Goal: Task Accomplishment & Management: Manage account settings

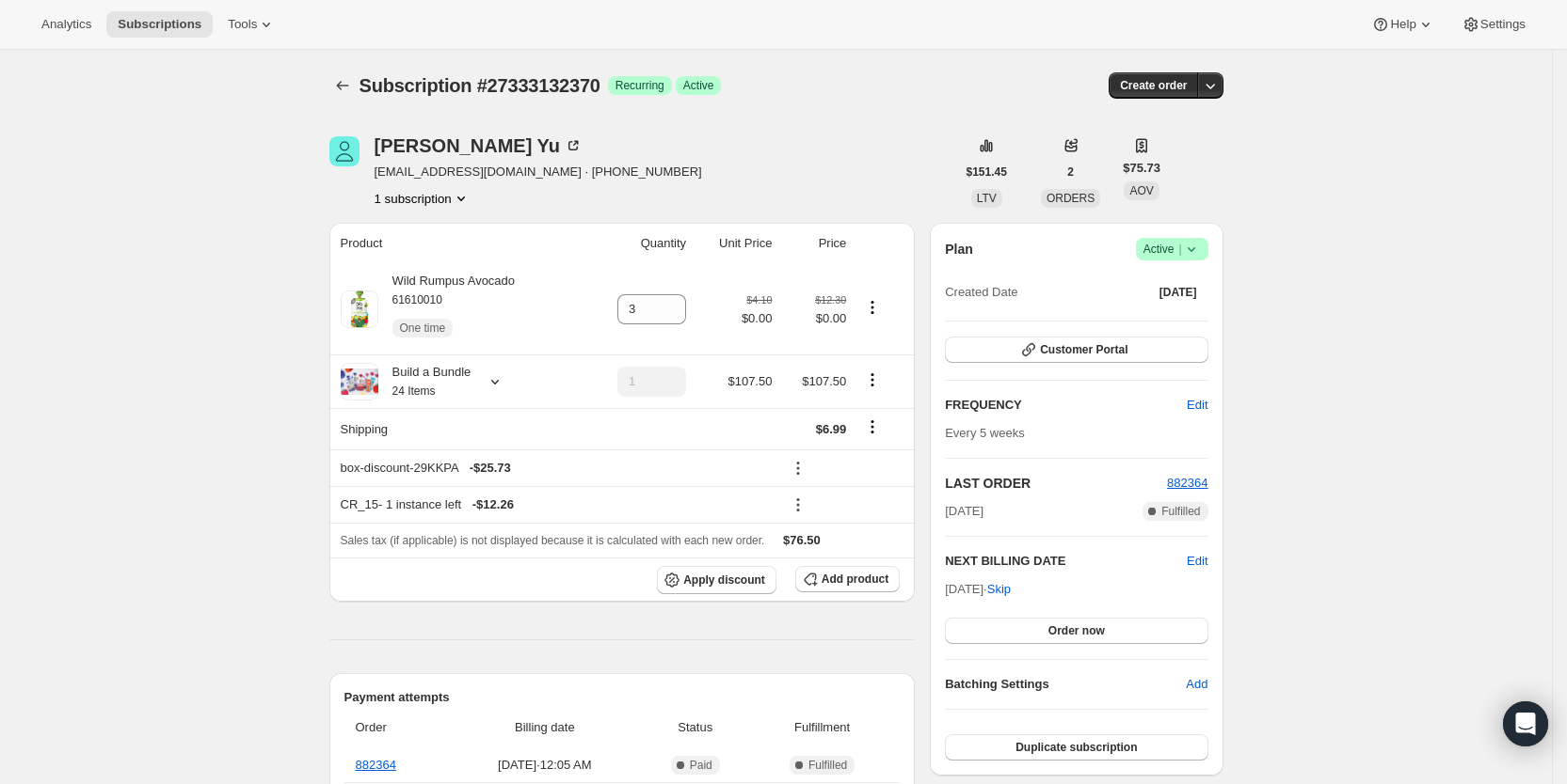
scroll to position [586, 0]
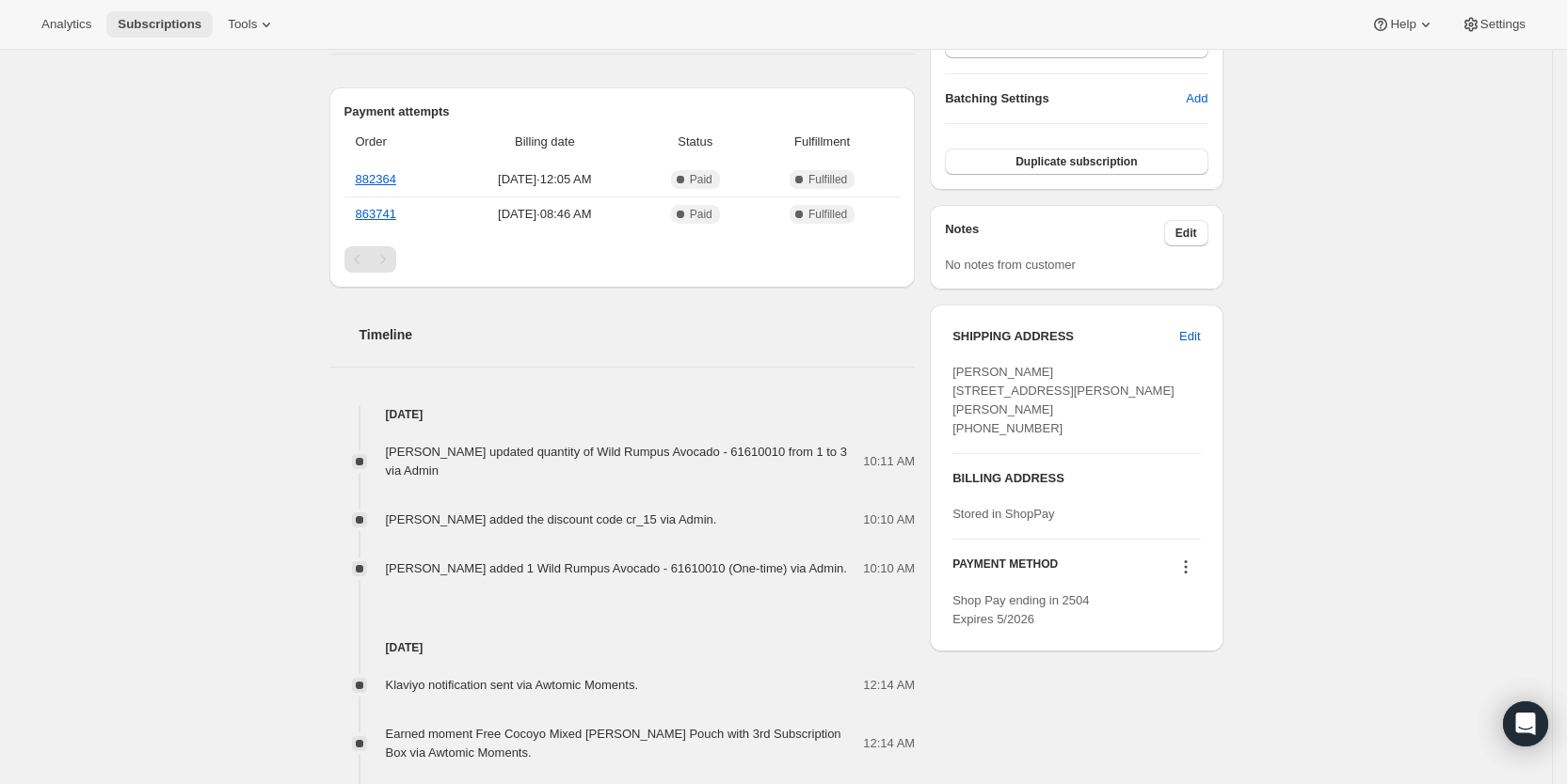
click at [163, 24] on span "Subscriptions" at bounding box center [160, 24] width 84 height 15
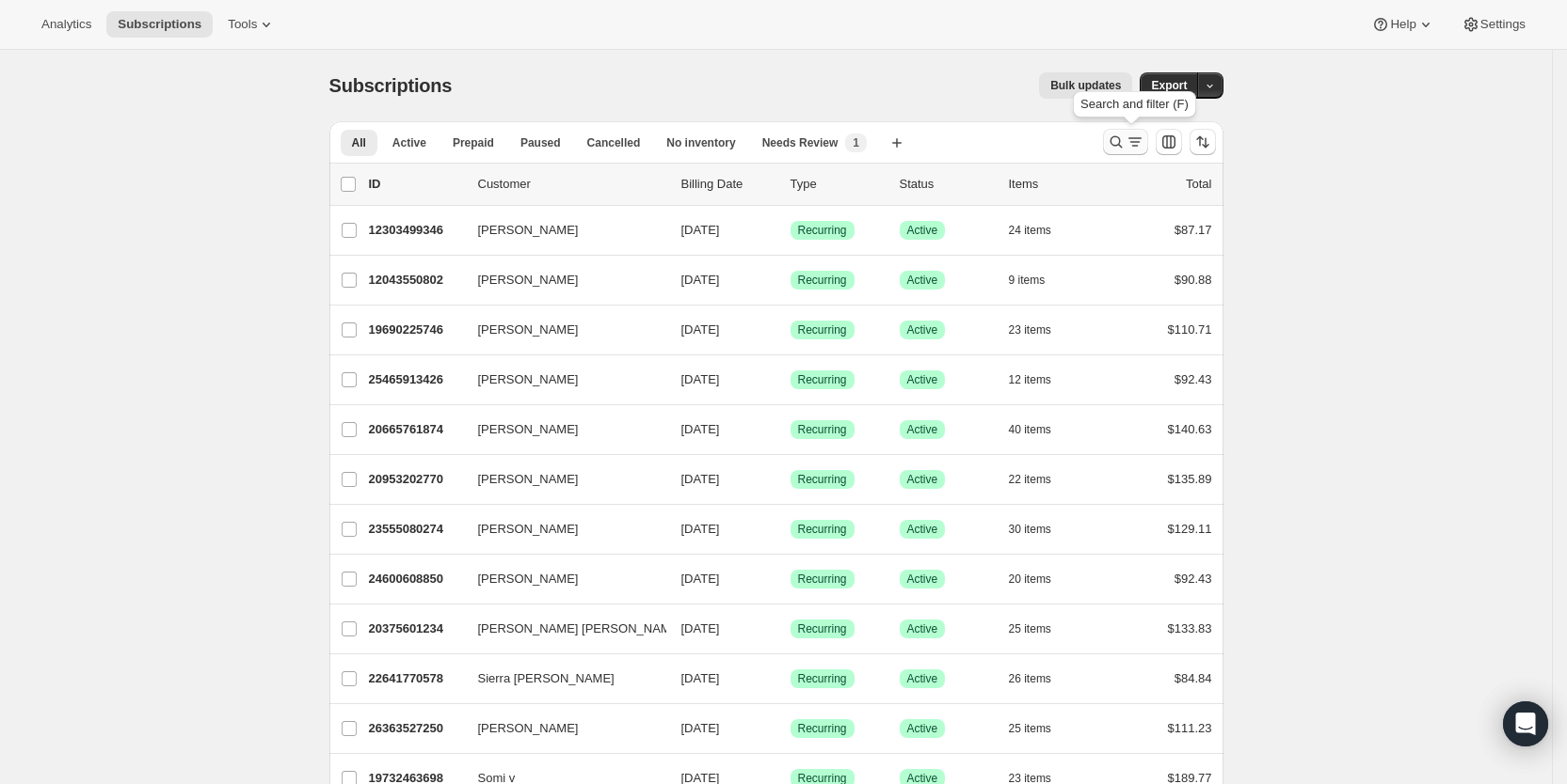
click at [1126, 142] on icon "Search and filter results" at bounding box center [1116, 142] width 19 height 19
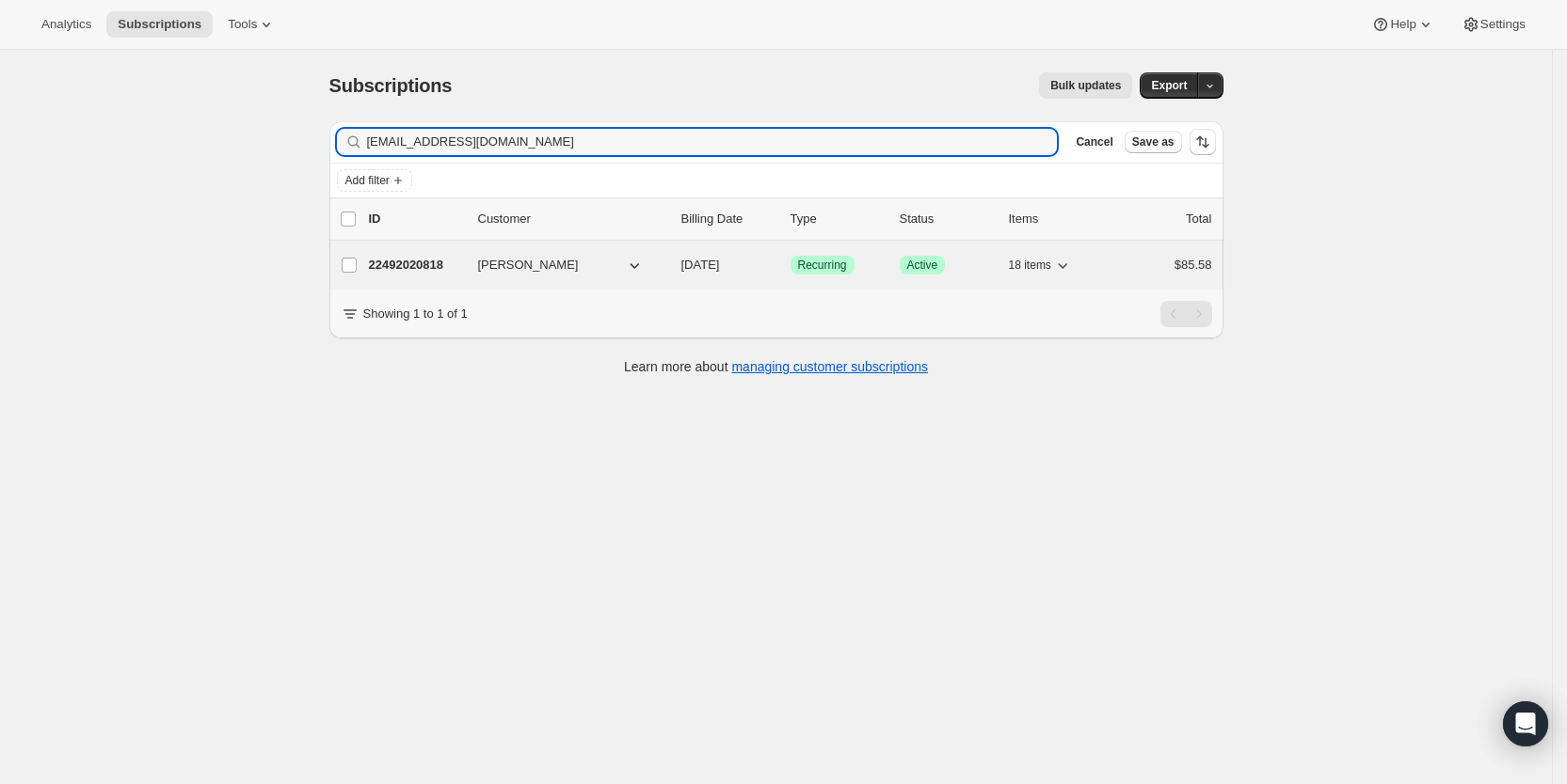
type input "[EMAIL_ADDRESS][DOMAIN_NAME]"
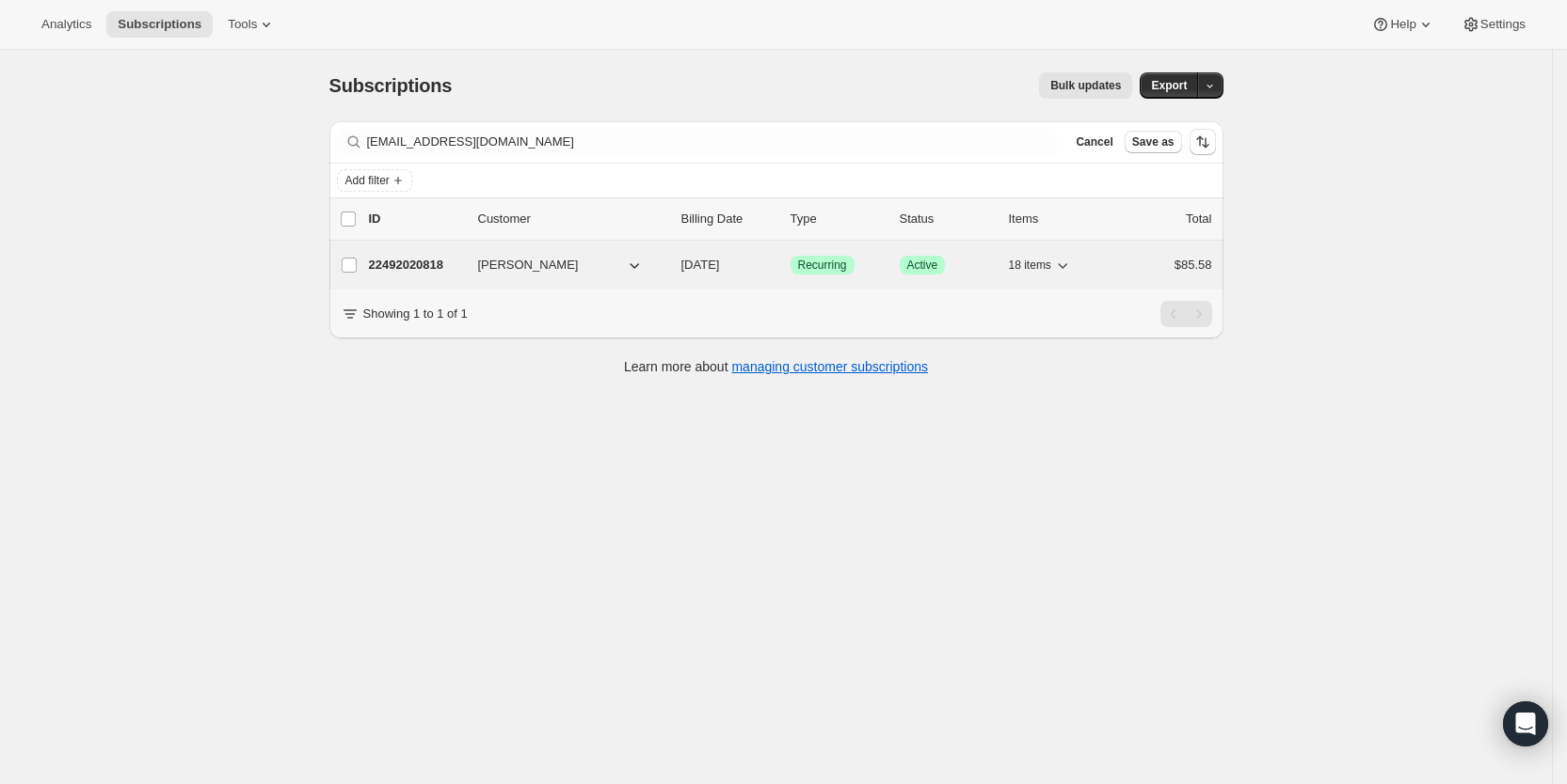
click at [720, 267] on span "[DATE]" at bounding box center [701, 264] width 39 height 14
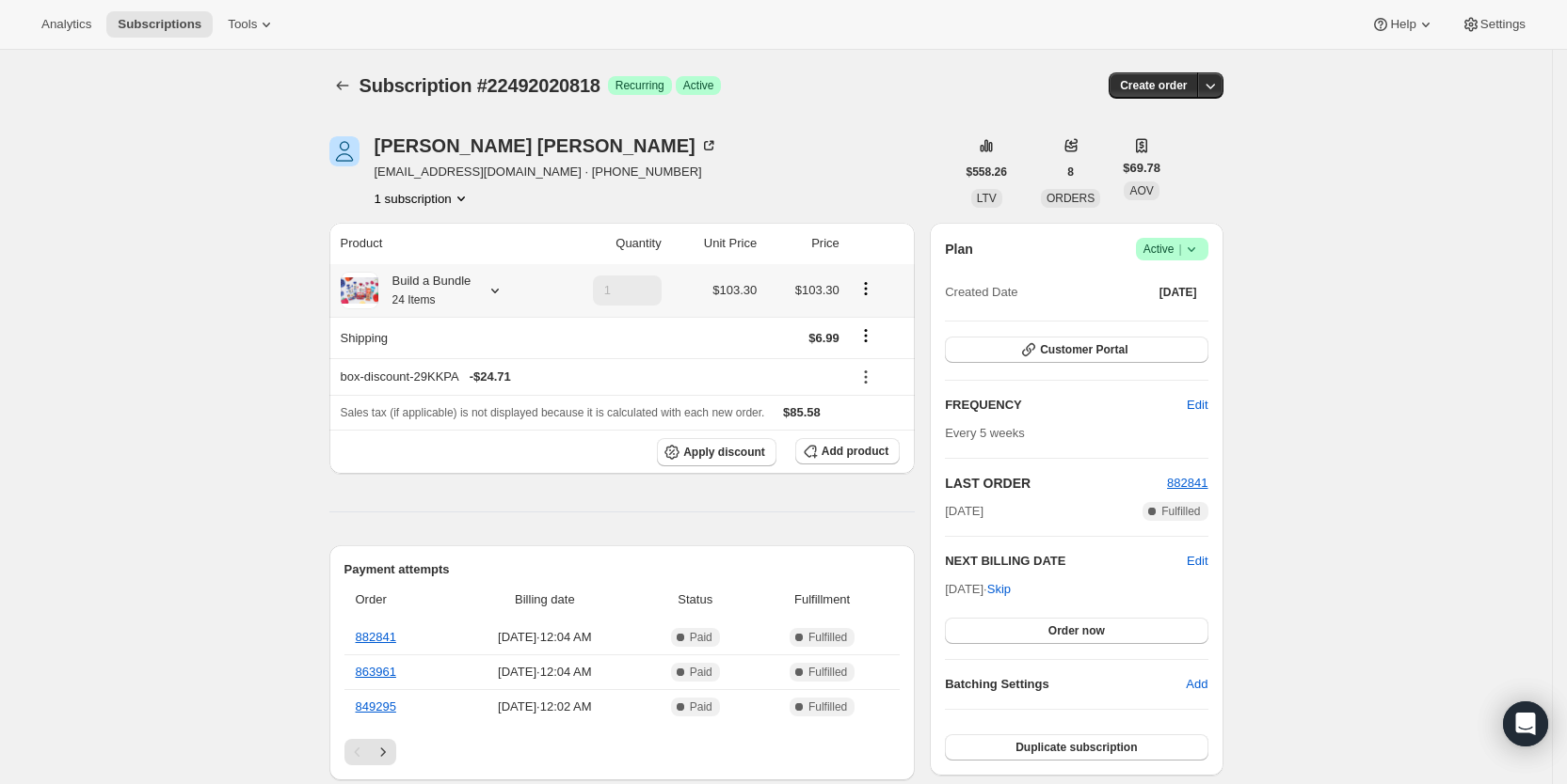
click at [502, 289] on icon at bounding box center [495, 290] width 19 height 19
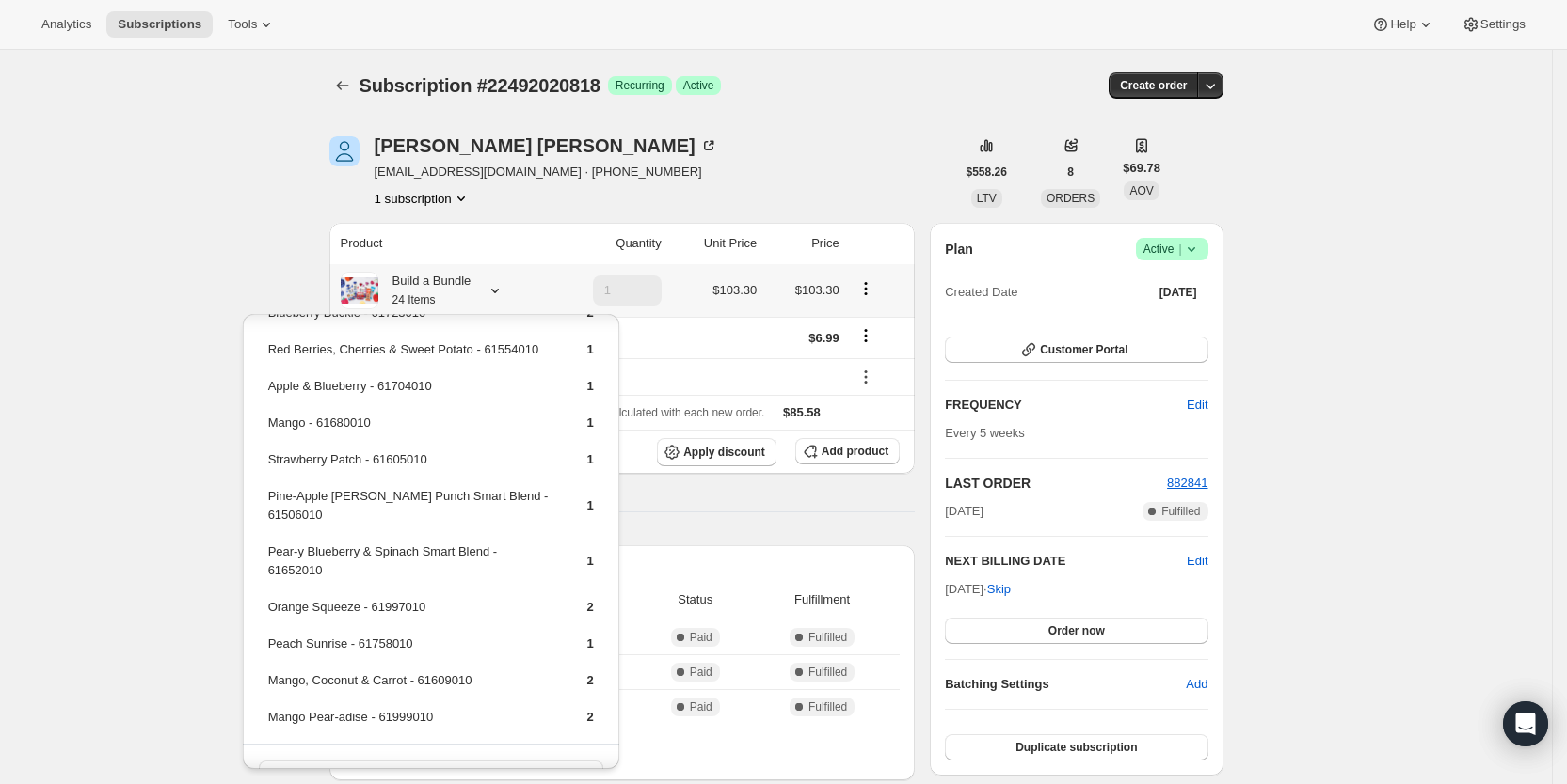
scroll to position [326, 0]
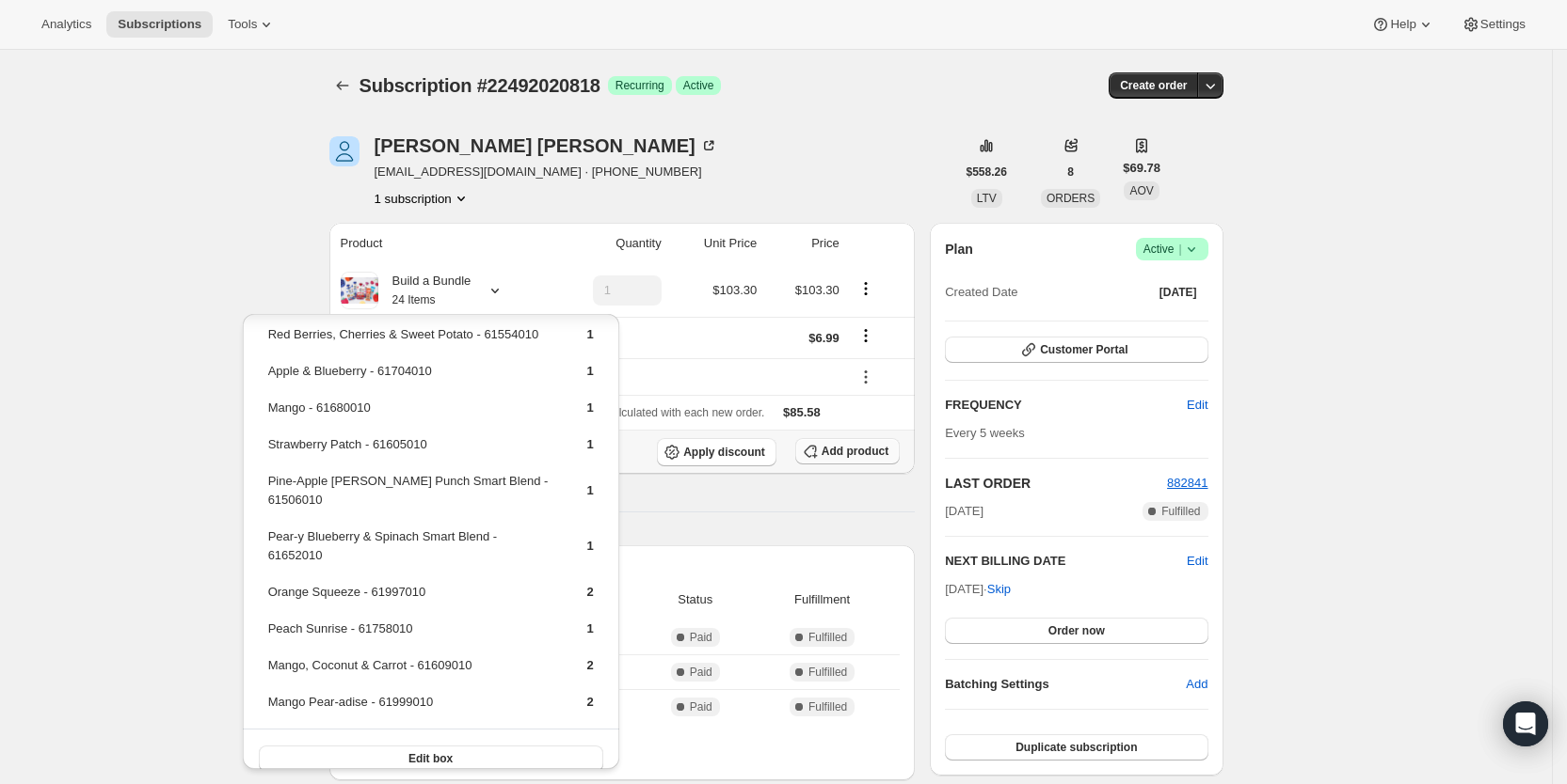
click at [859, 448] on span "Add product" at bounding box center [854, 451] width 67 height 15
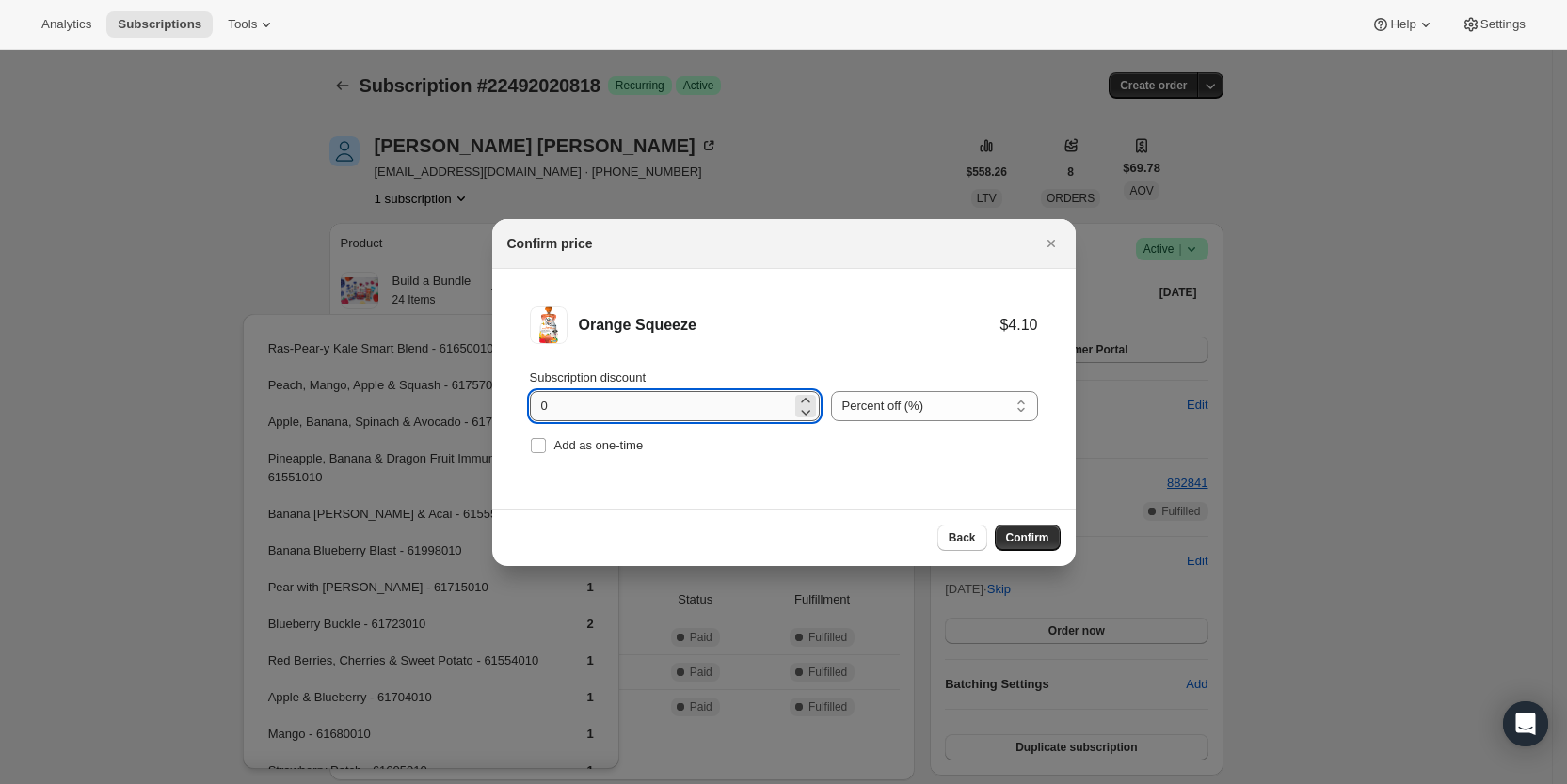
drag, startPoint x: 537, startPoint y: 409, endPoint x: 550, endPoint y: 407, distance: 13.2
click at [550, 407] on input "0" at bounding box center [661, 406] width 261 height 30
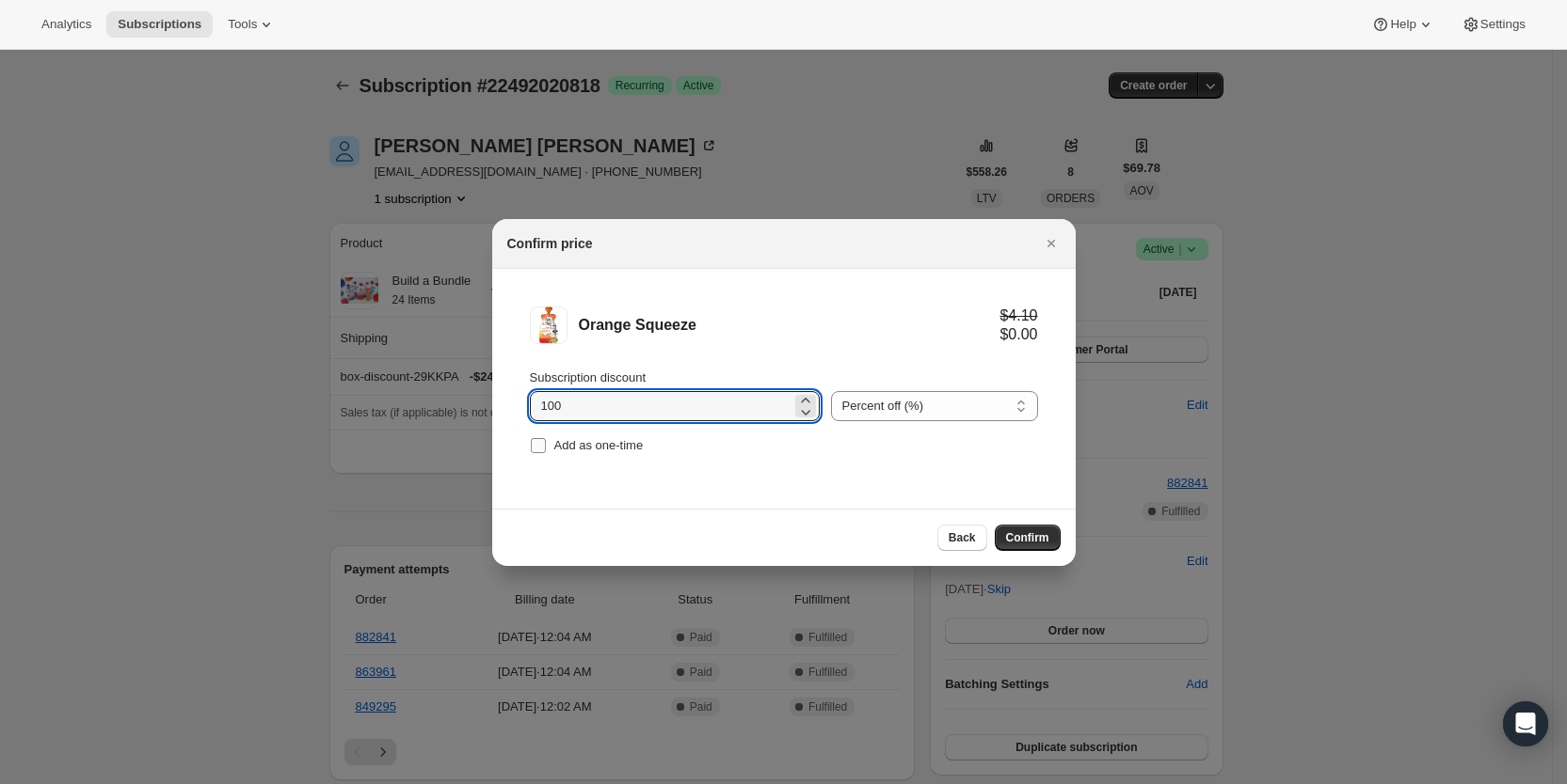
type input "100"
click at [546, 437] on span ":r927:" at bounding box center [538, 445] width 17 height 17
click at [546, 438] on input "Add as one-time" at bounding box center [538, 445] width 15 height 15
checkbox input "true"
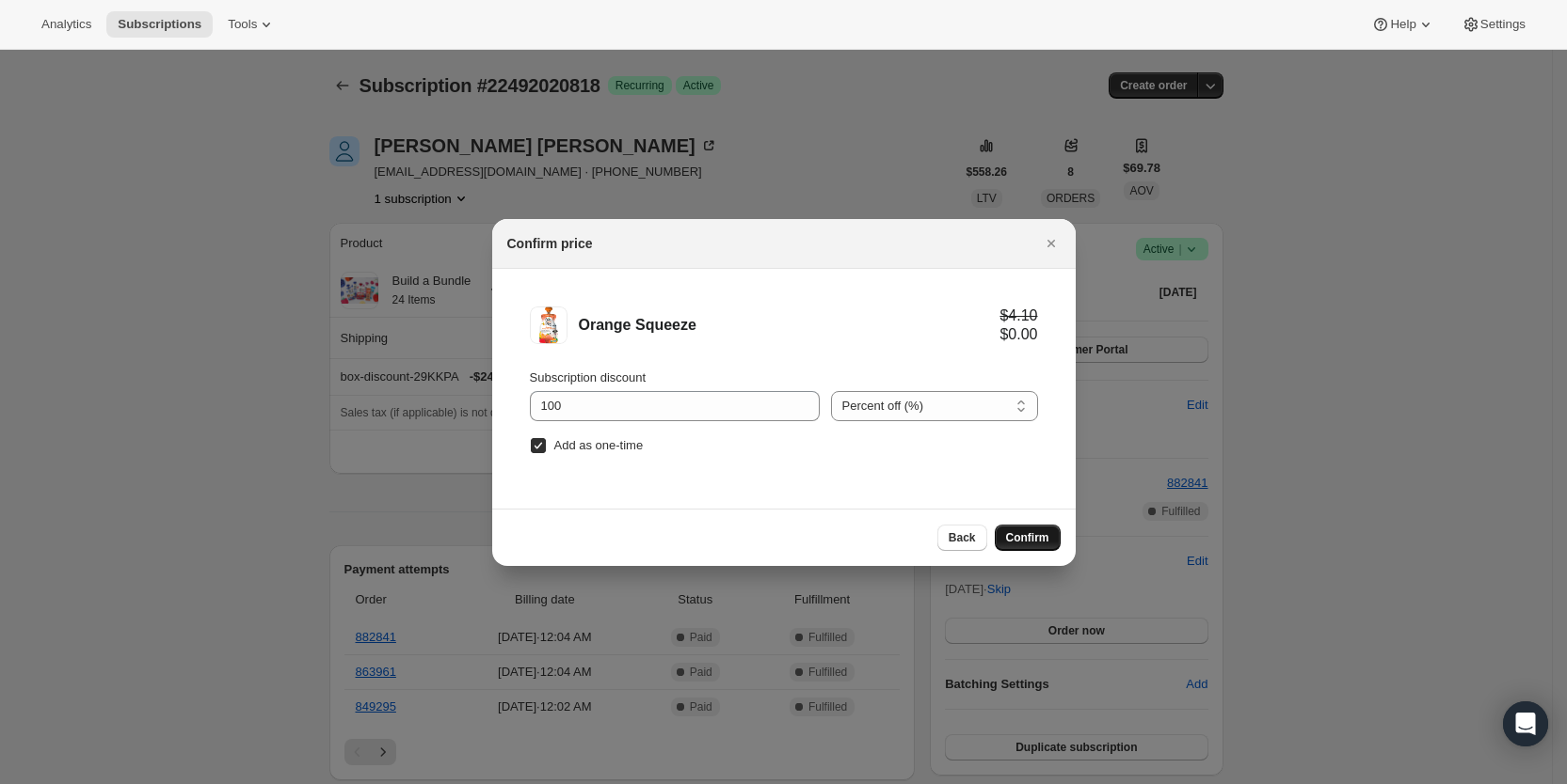
click at [1022, 531] on span "Confirm" at bounding box center [1027, 538] width 43 height 15
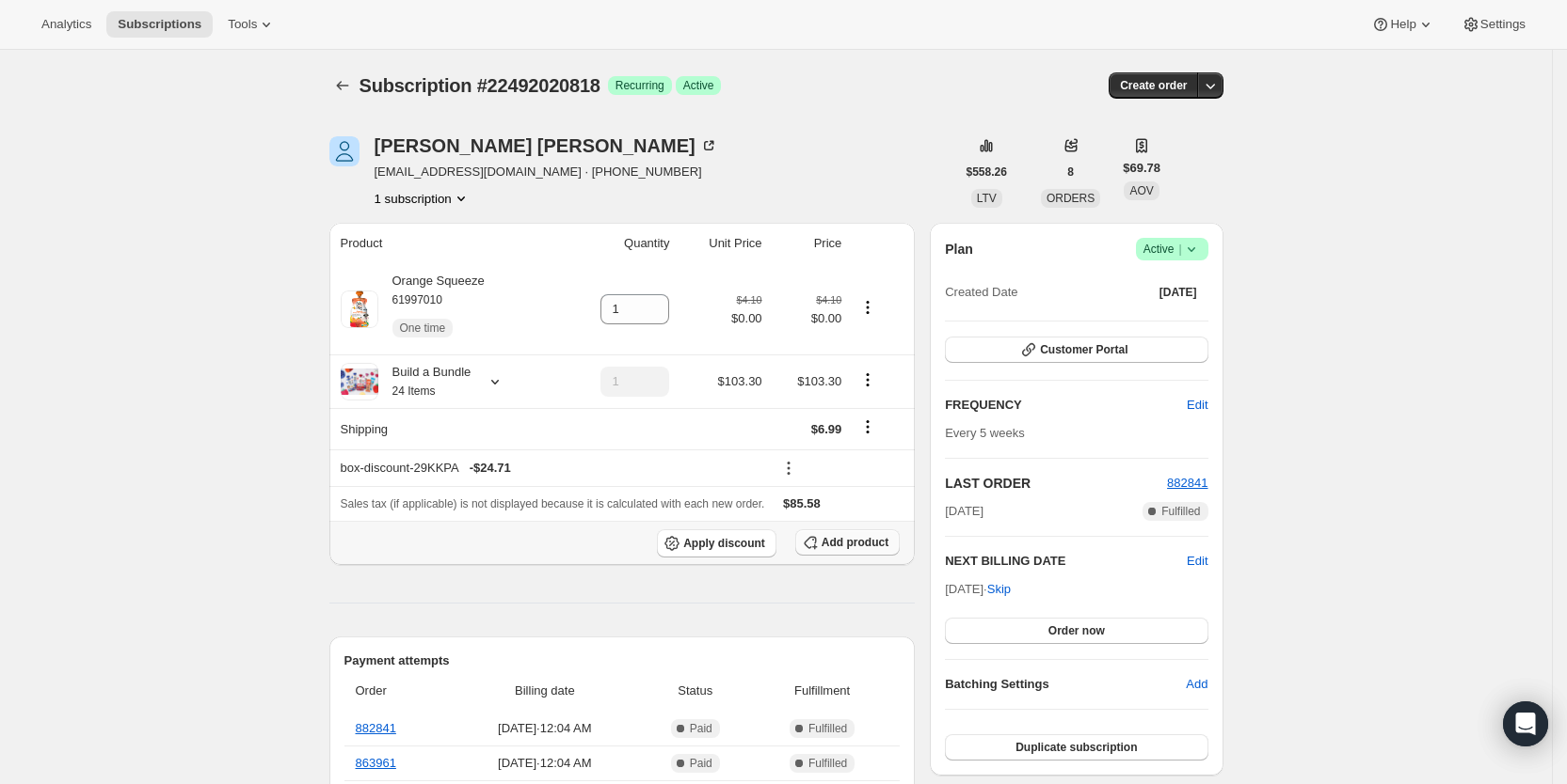
click at [857, 536] on span "Add product" at bounding box center [854, 543] width 67 height 15
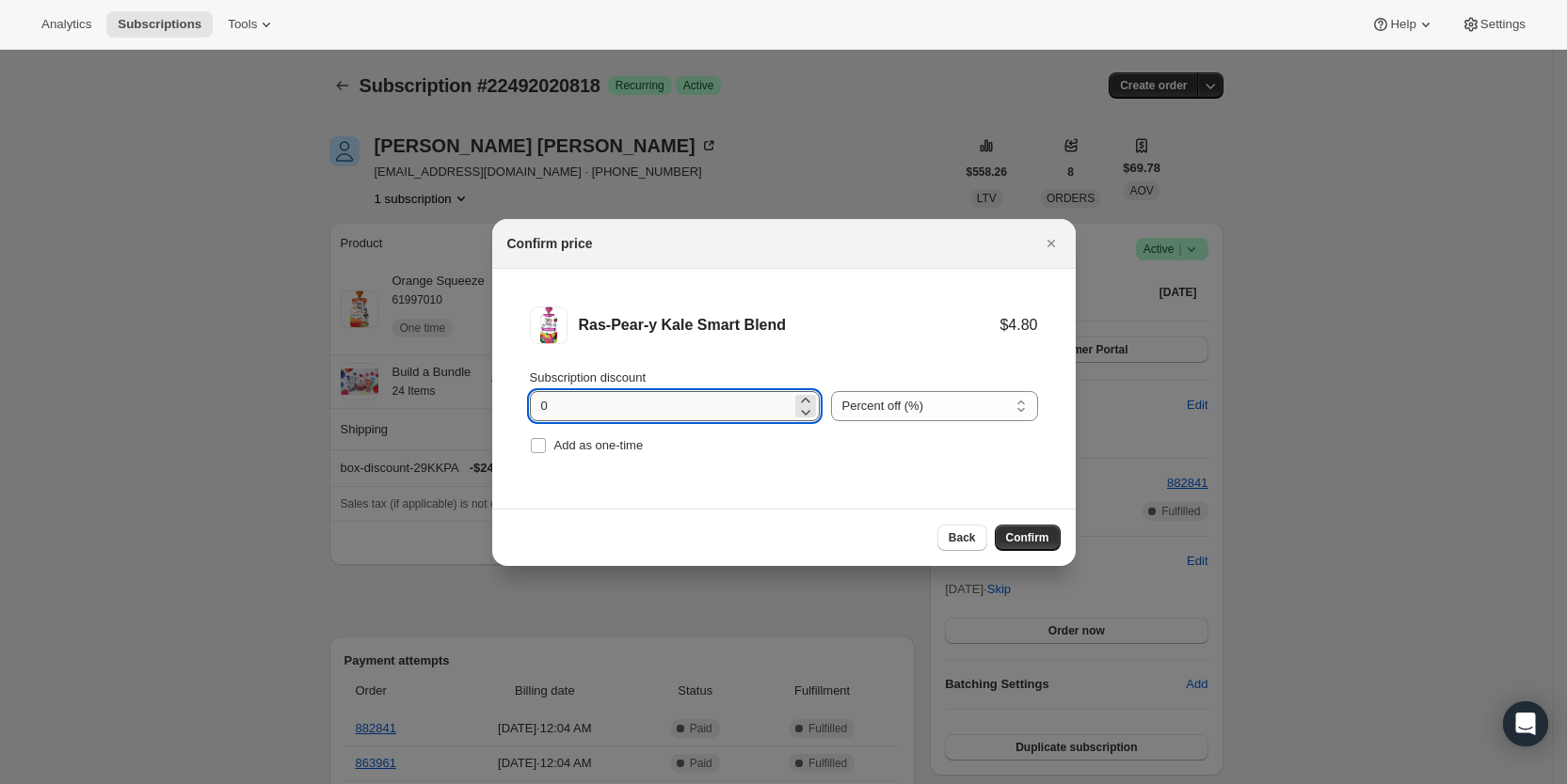
drag, startPoint x: 536, startPoint y: 398, endPoint x: 559, endPoint y: 403, distance: 23.5
click at [559, 403] on input "0" at bounding box center [661, 406] width 261 height 30
type input "100"
click at [537, 450] on input "Add as one-time" at bounding box center [538, 445] width 15 height 15
checkbox input "true"
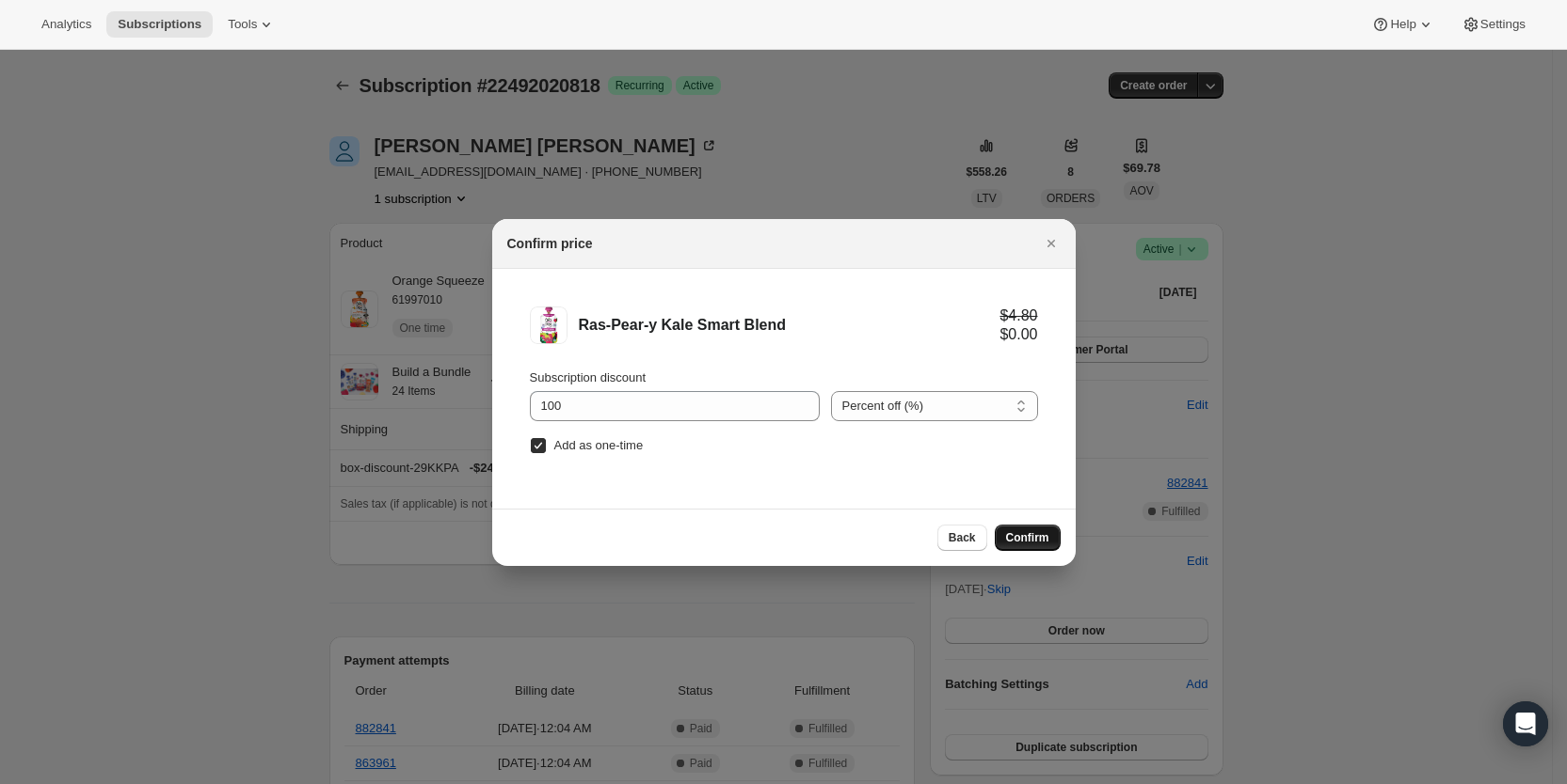
click at [1020, 536] on span "Confirm" at bounding box center [1027, 538] width 43 height 15
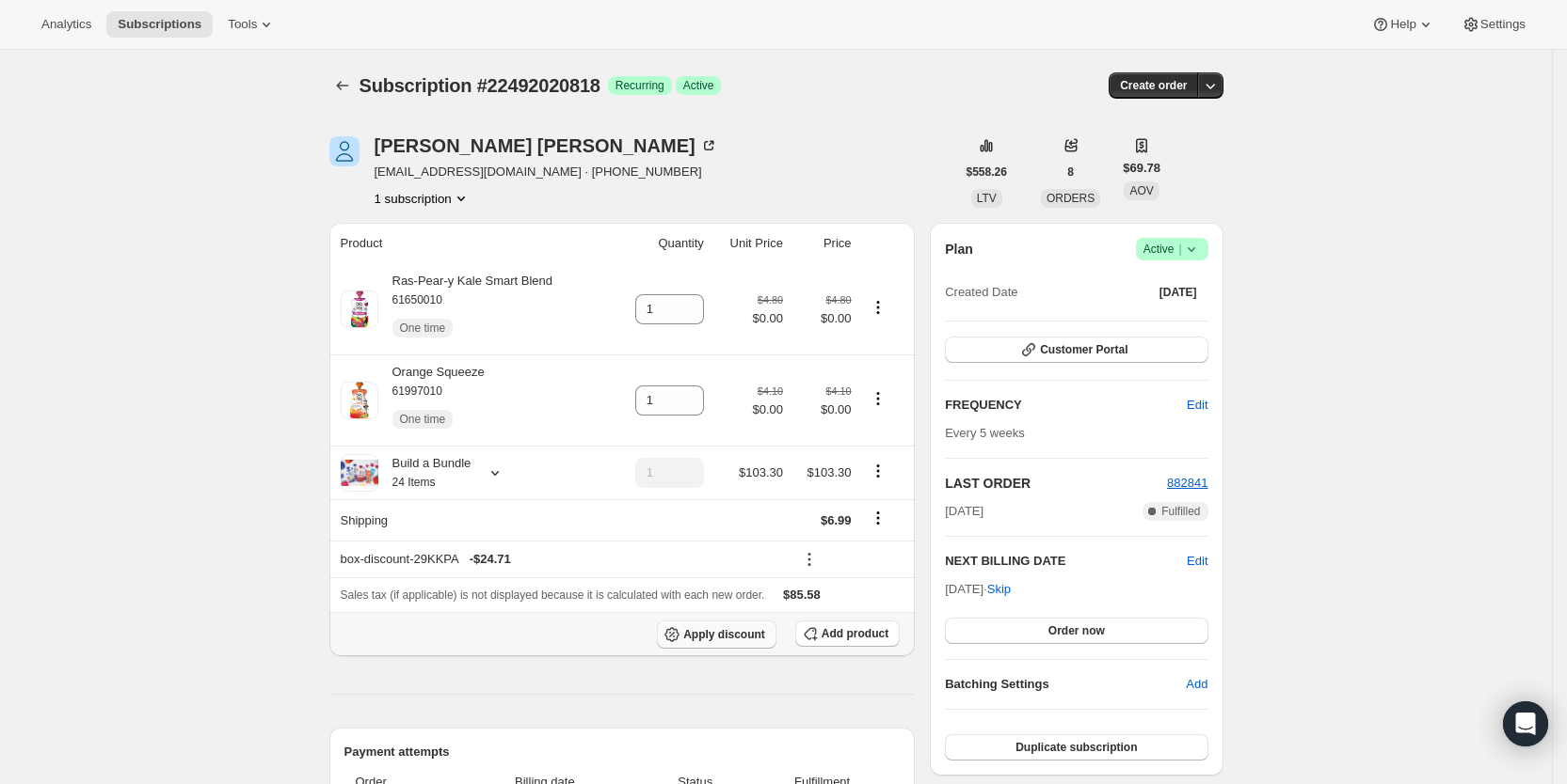
click at [743, 631] on span "Apply discount" at bounding box center [725, 634] width 82 height 15
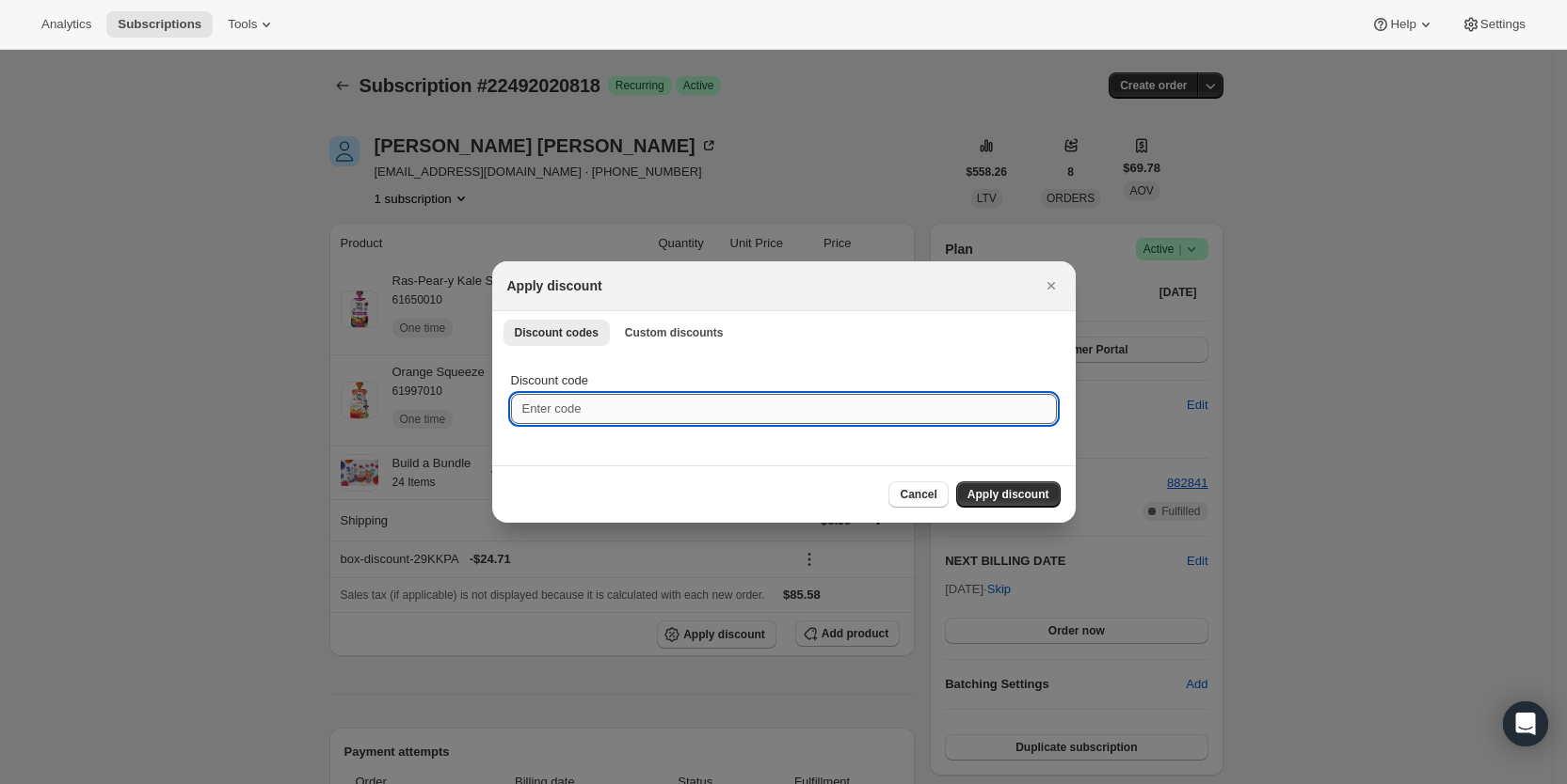
click at [616, 405] on input "Discount code" at bounding box center [784, 409] width 546 height 30
type input "cr_20"
click at [1022, 502] on span "Apply discount" at bounding box center [1008, 494] width 82 height 15
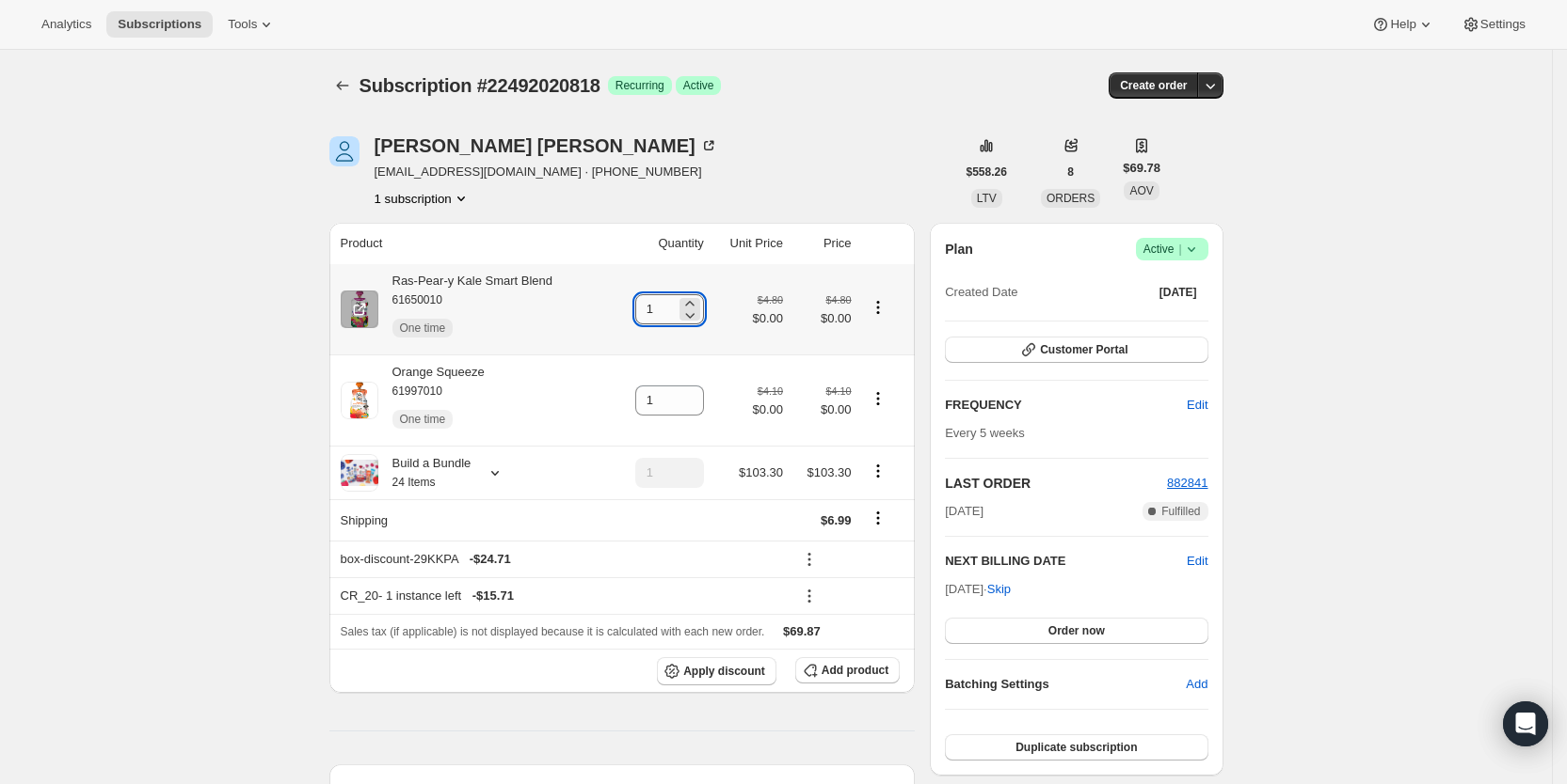
drag, startPoint x: 652, startPoint y: 308, endPoint x: 662, endPoint y: 305, distance: 10.4
click at [662, 305] on input "1" at bounding box center [656, 309] width 41 height 30
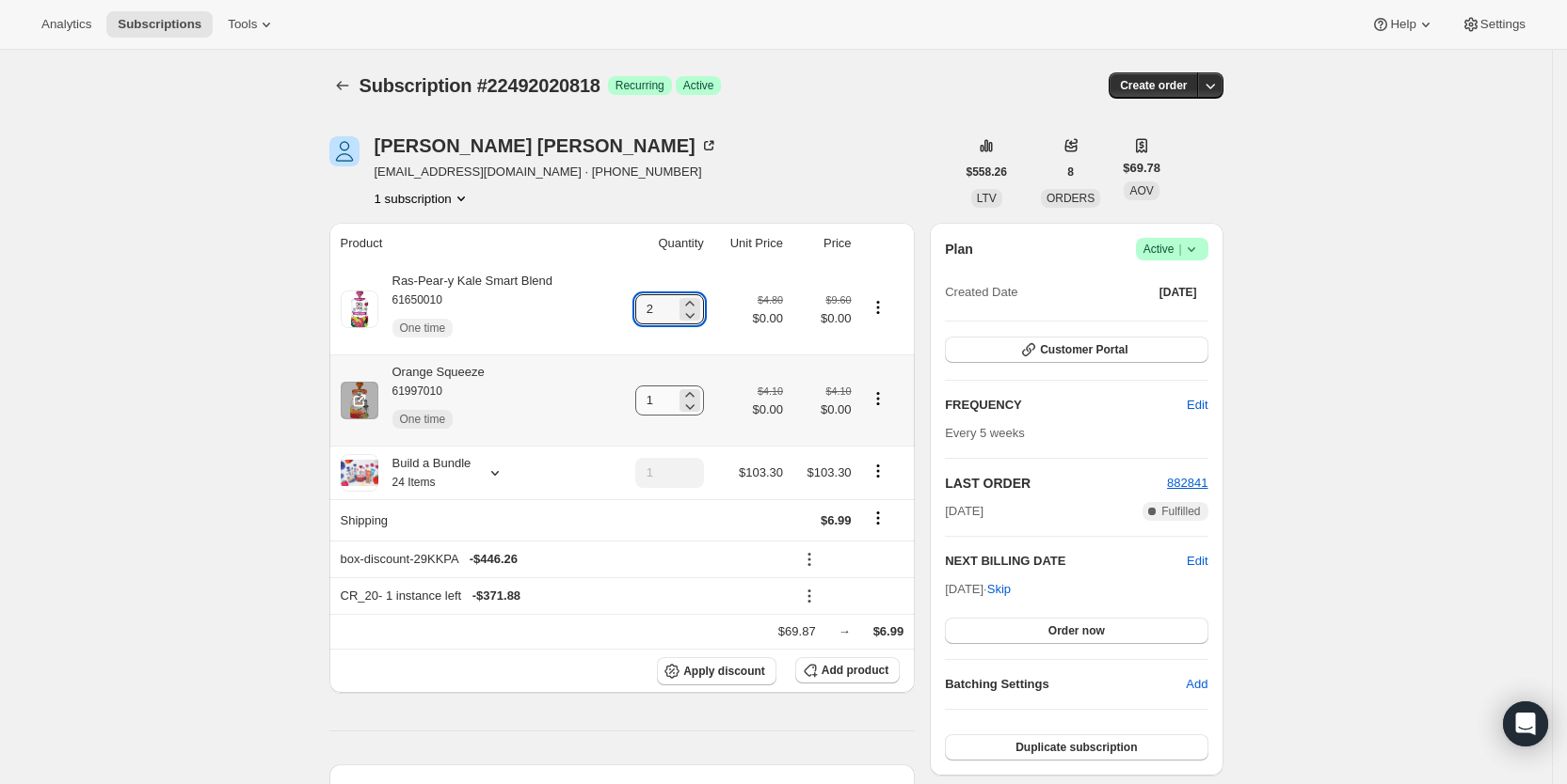
type input "2"
drag, startPoint x: 654, startPoint y: 397, endPoint x: 703, endPoint y: 388, distance: 49.8
click at [703, 388] on div "1" at bounding box center [670, 401] width 69 height 30
type input "2"
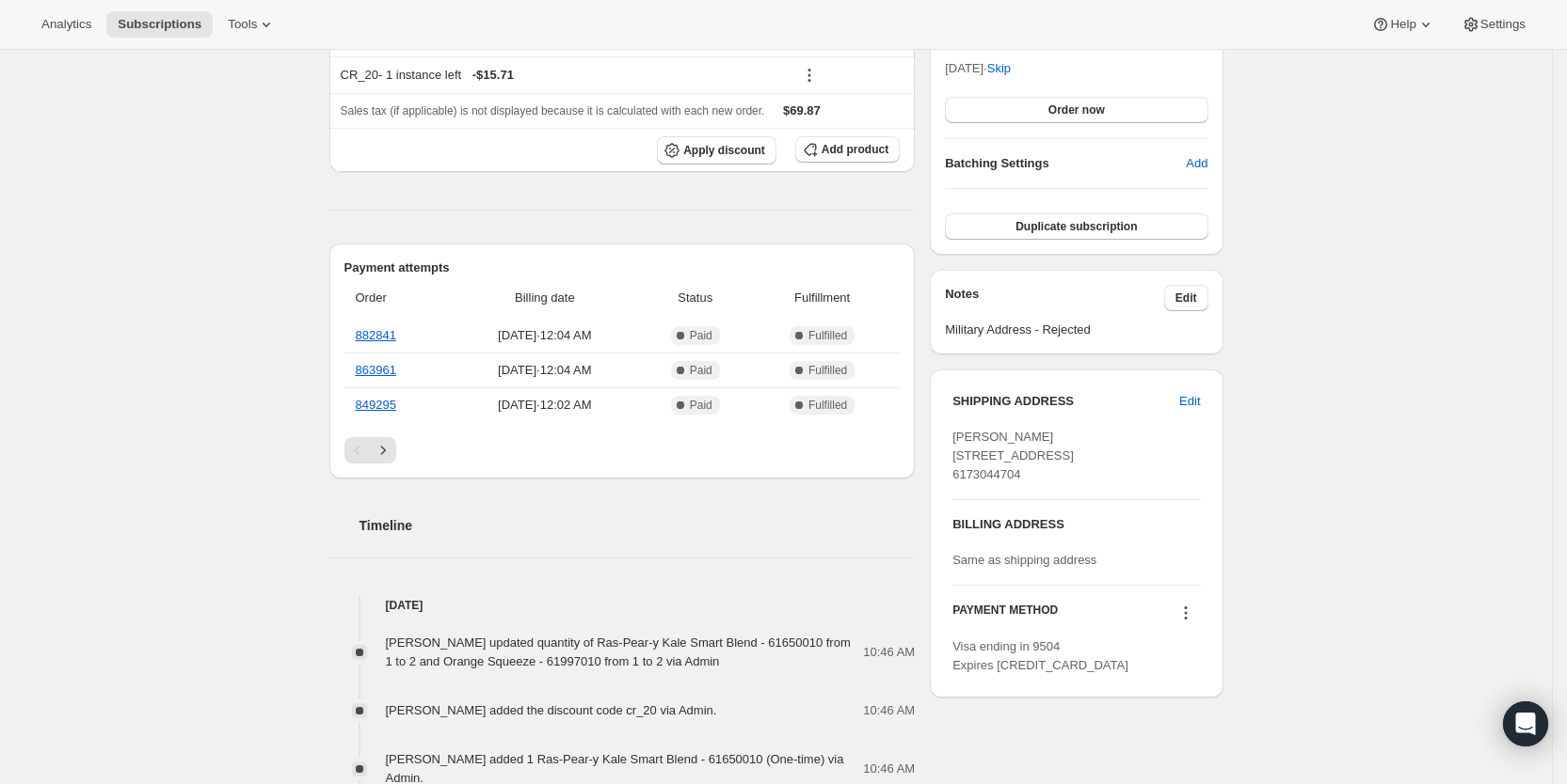
scroll to position [532, 0]
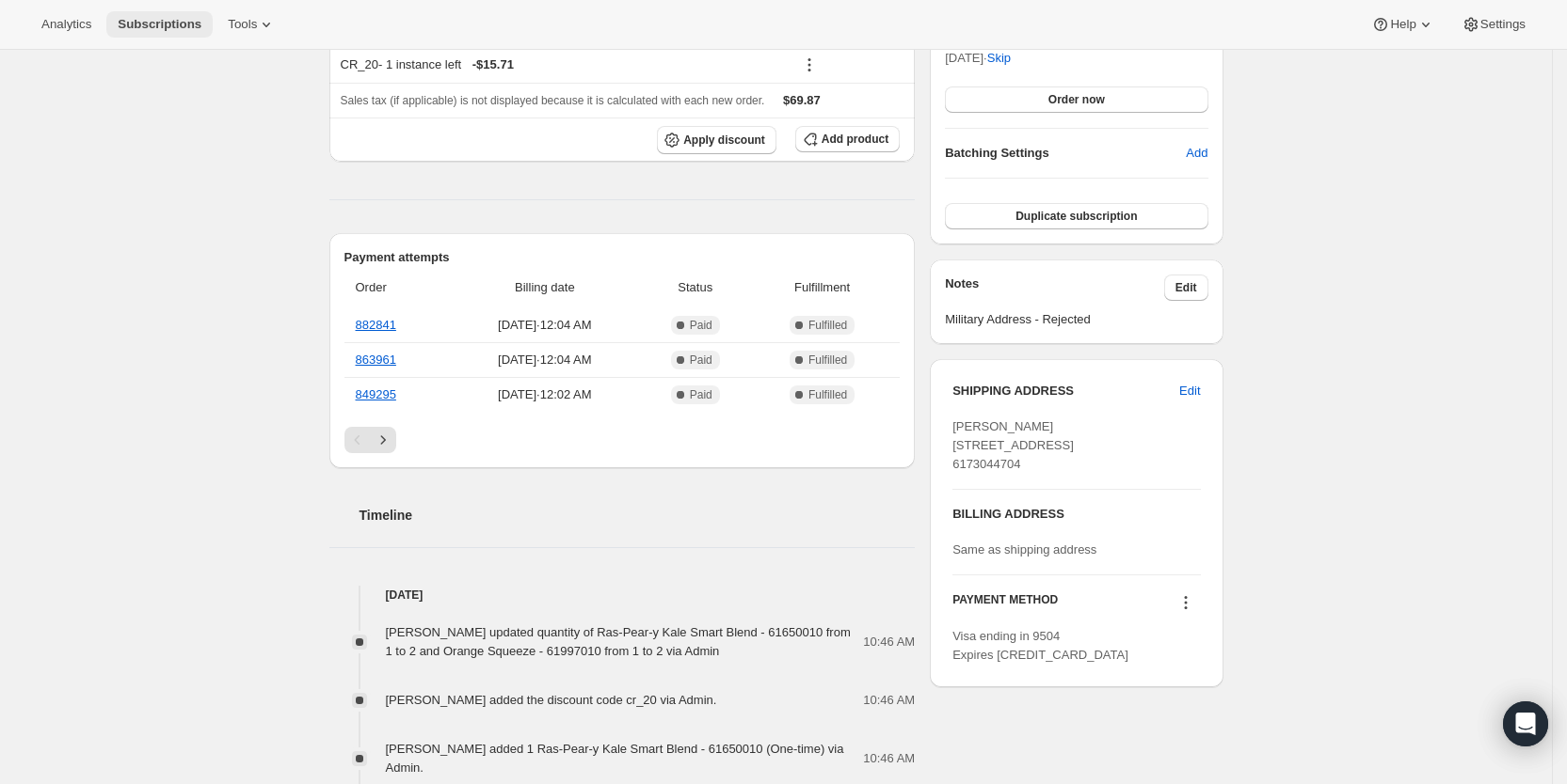
drag, startPoint x: 171, startPoint y: 31, endPoint x: 189, endPoint y: 31, distance: 18.0
click at [171, 31] on span "Subscriptions" at bounding box center [160, 24] width 84 height 15
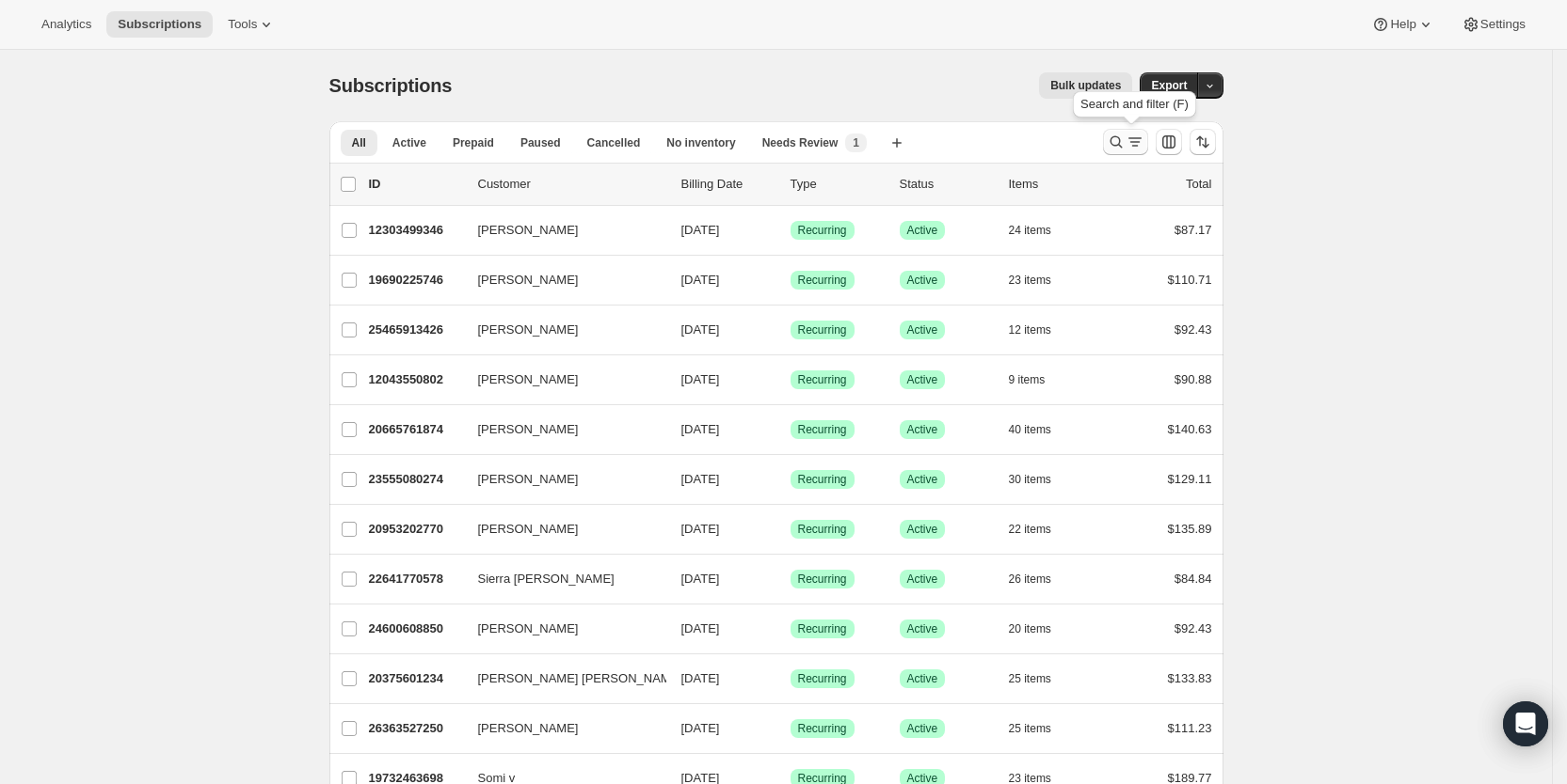
click at [1141, 138] on icon "Search and filter results" at bounding box center [1135, 142] width 19 height 19
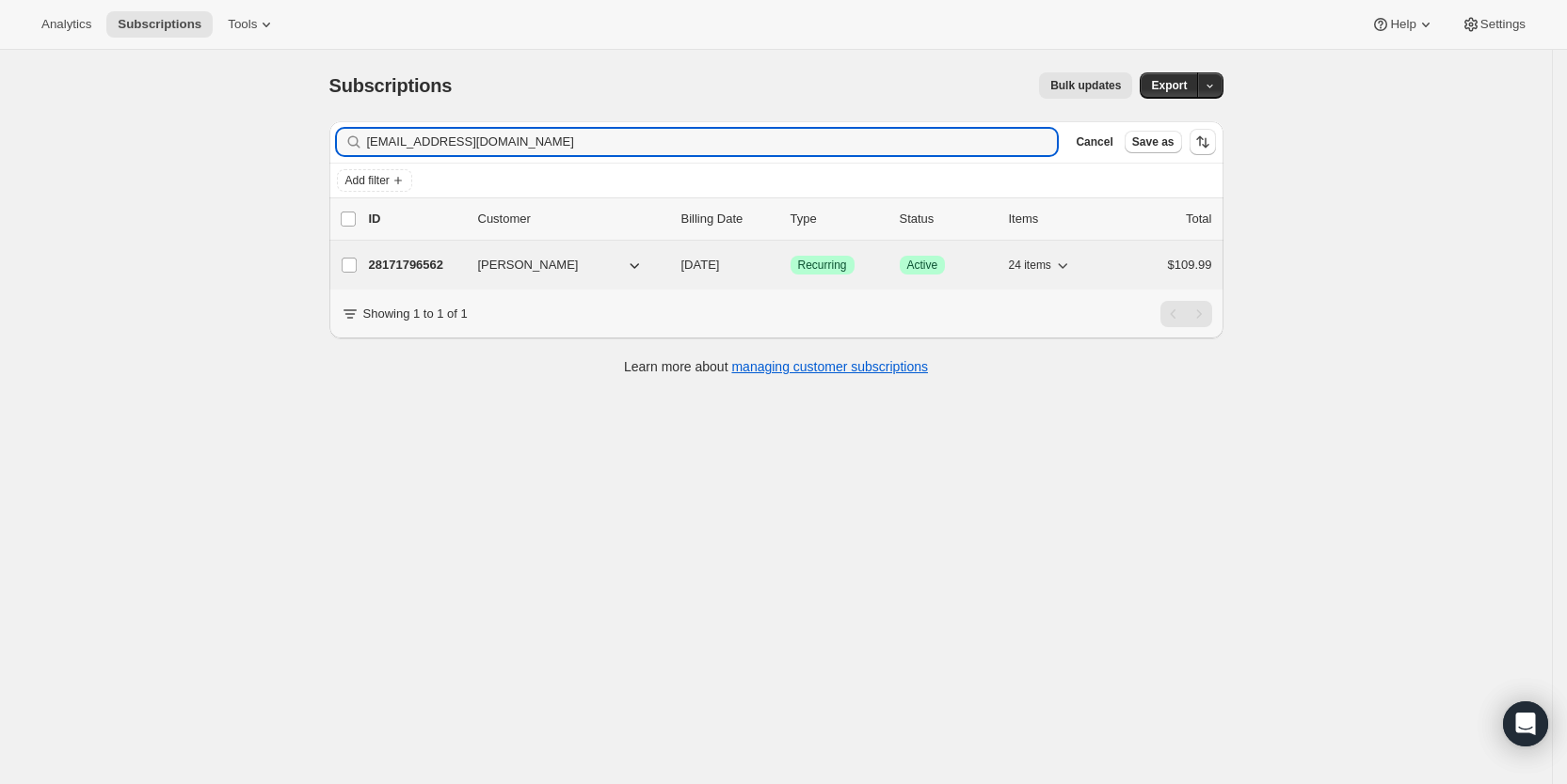
type input "[EMAIL_ADDRESS][DOMAIN_NAME]"
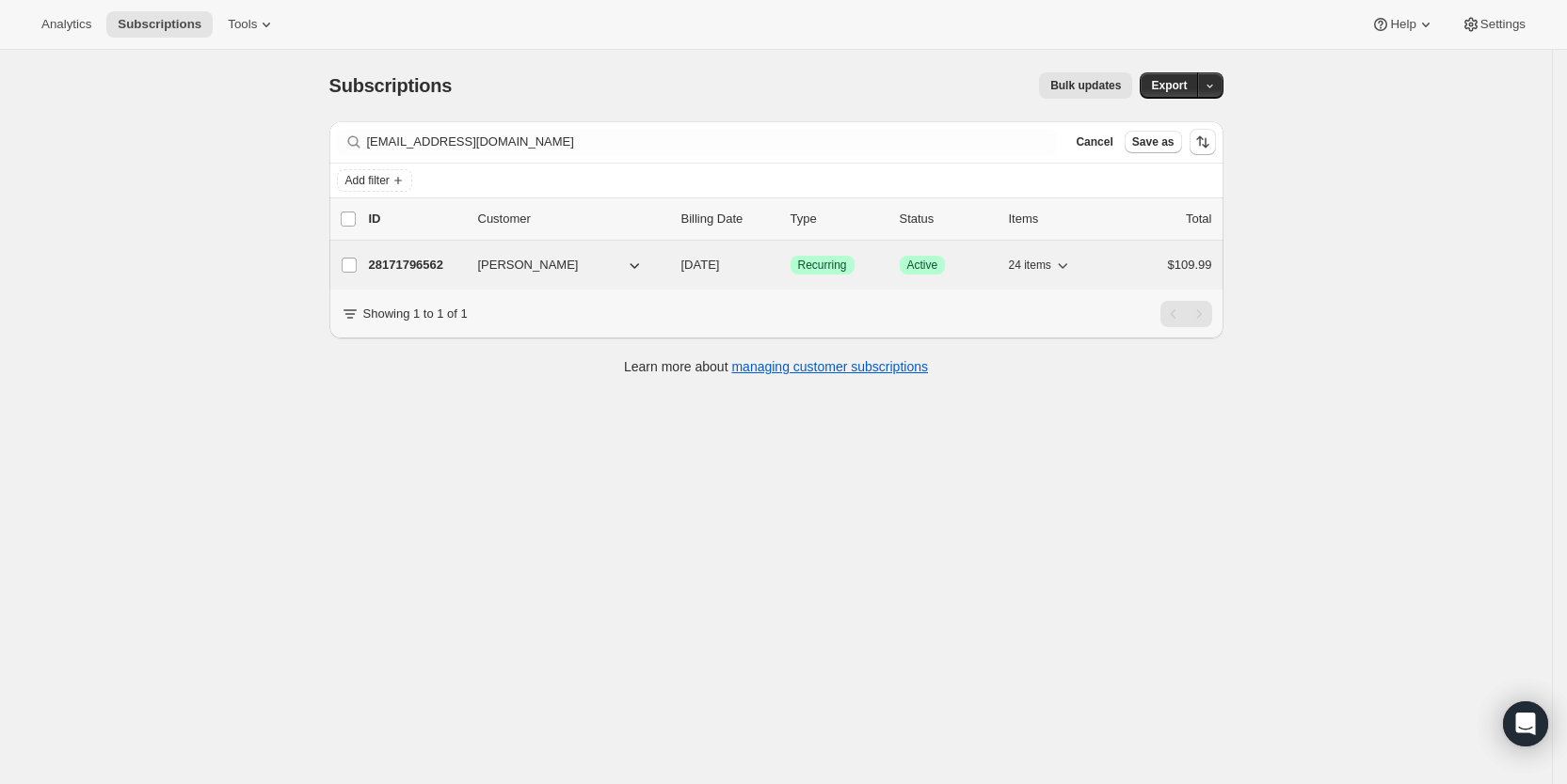
click at [719, 259] on span "[DATE]" at bounding box center [701, 264] width 39 height 14
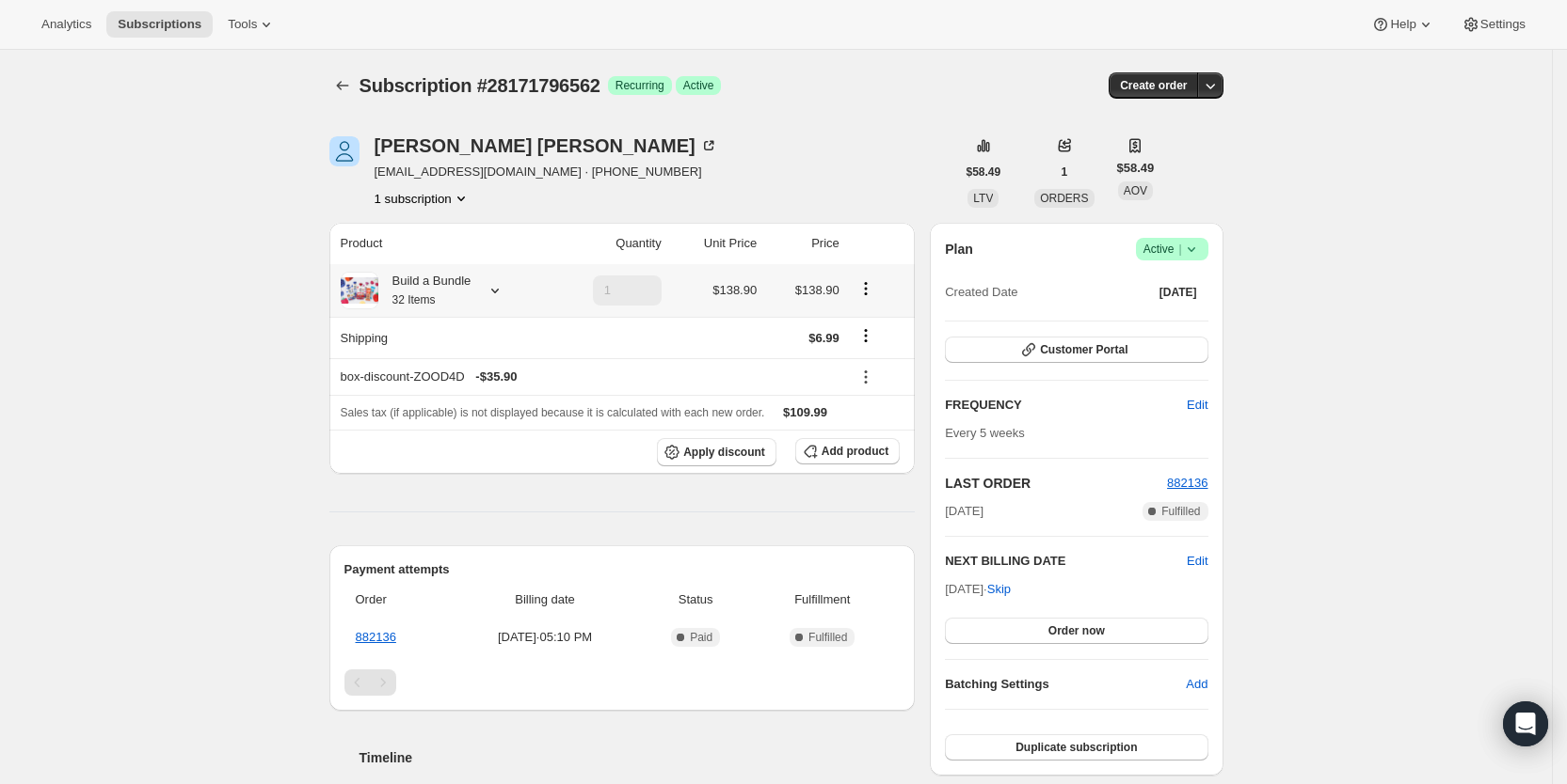
click at [499, 289] on icon at bounding box center [495, 290] width 8 height 5
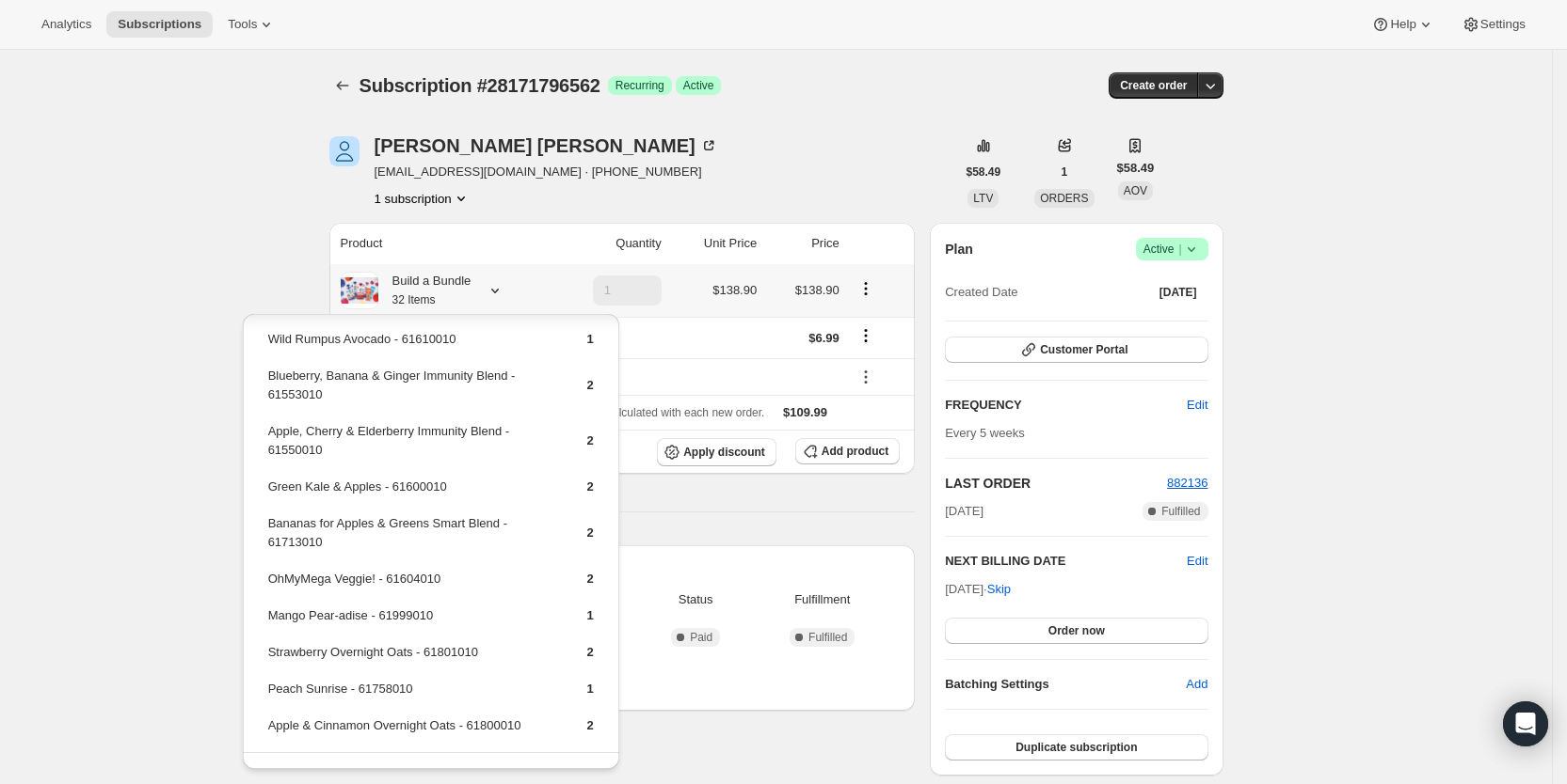
scroll to position [621, 0]
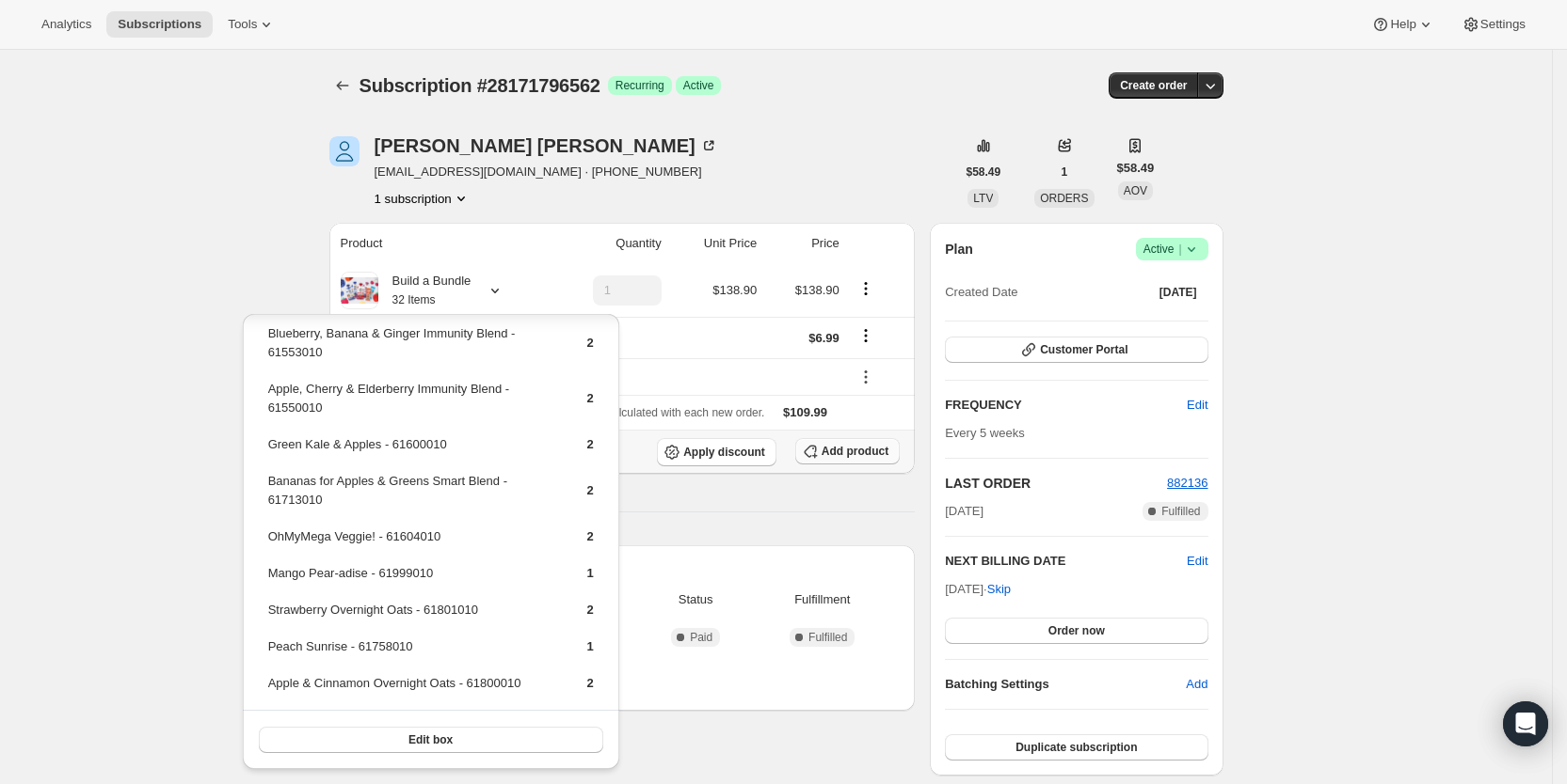
click at [845, 454] on span "Add product" at bounding box center [854, 451] width 67 height 15
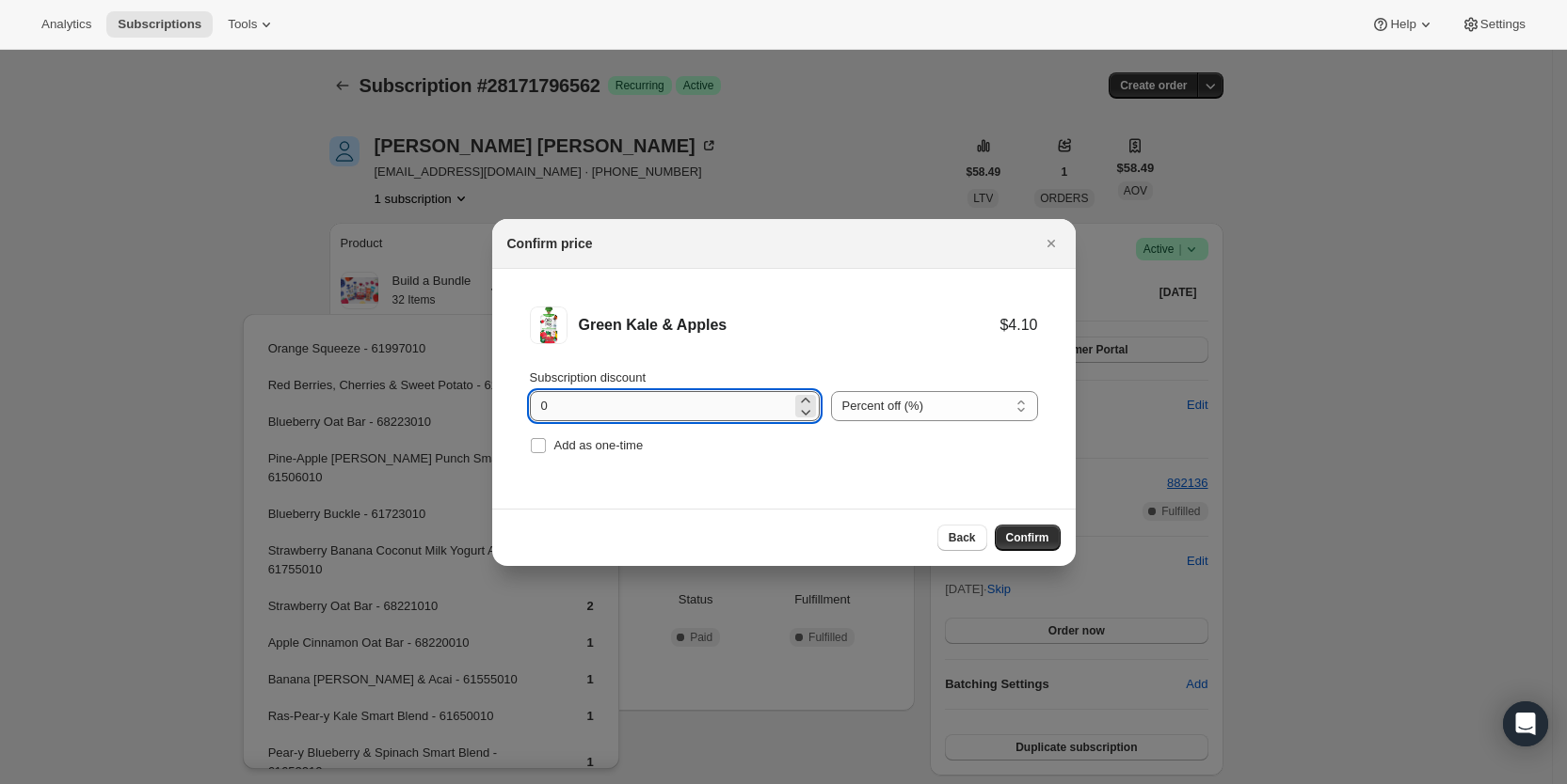
drag, startPoint x: 530, startPoint y: 395, endPoint x: 567, endPoint y: 402, distance: 37.7
click at [567, 402] on input "0" at bounding box center [661, 406] width 261 height 30
type input "100"
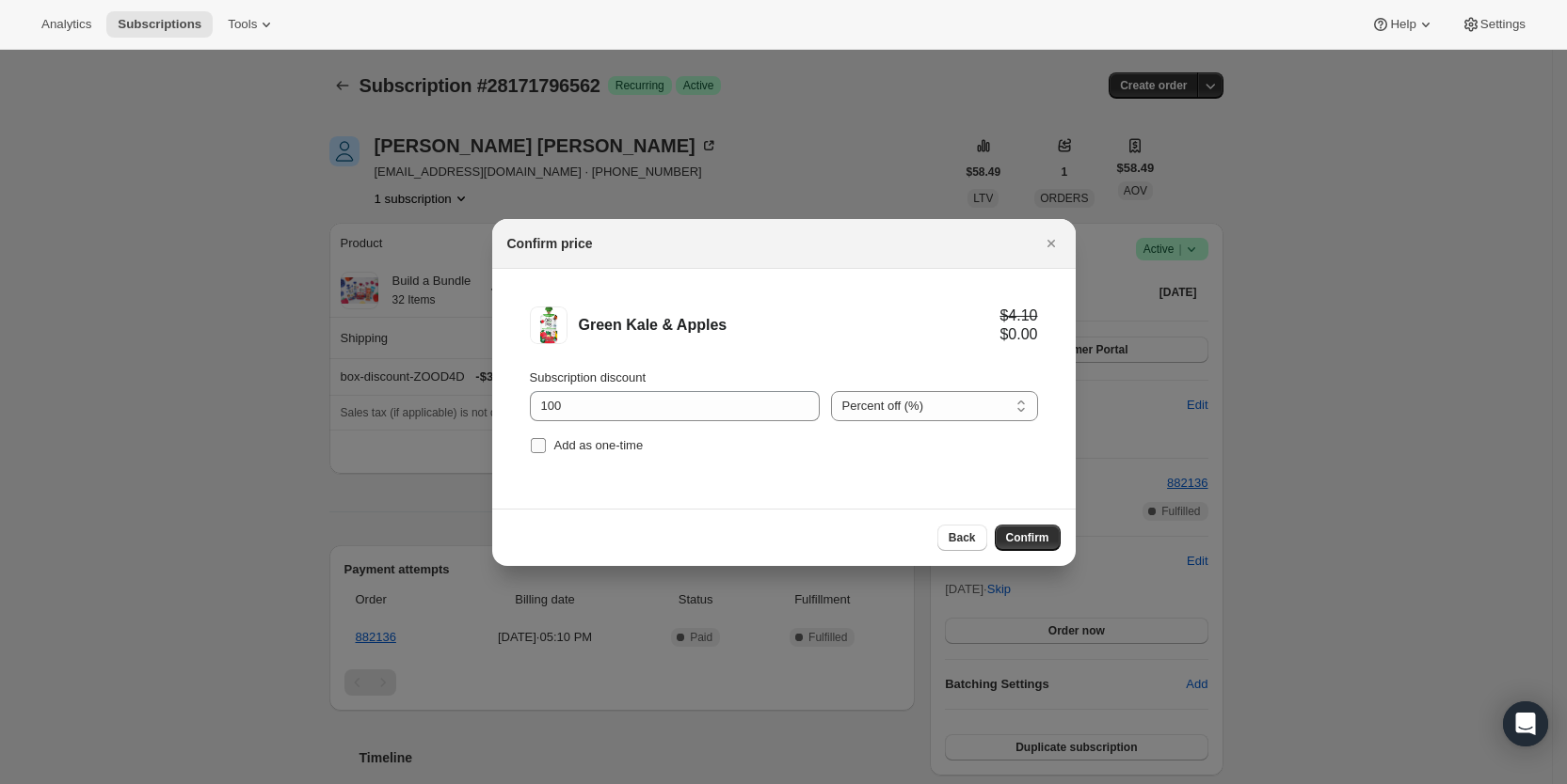
drag, startPoint x: 540, startPoint y: 445, endPoint x: 922, endPoint y: 536, distance: 392.7
click at [541, 445] on input "Add as one-time" at bounding box center [538, 445] width 15 height 15
checkbox input "true"
click at [1032, 537] on span "Confirm" at bounding box center [1027, 538] width 43 height 15
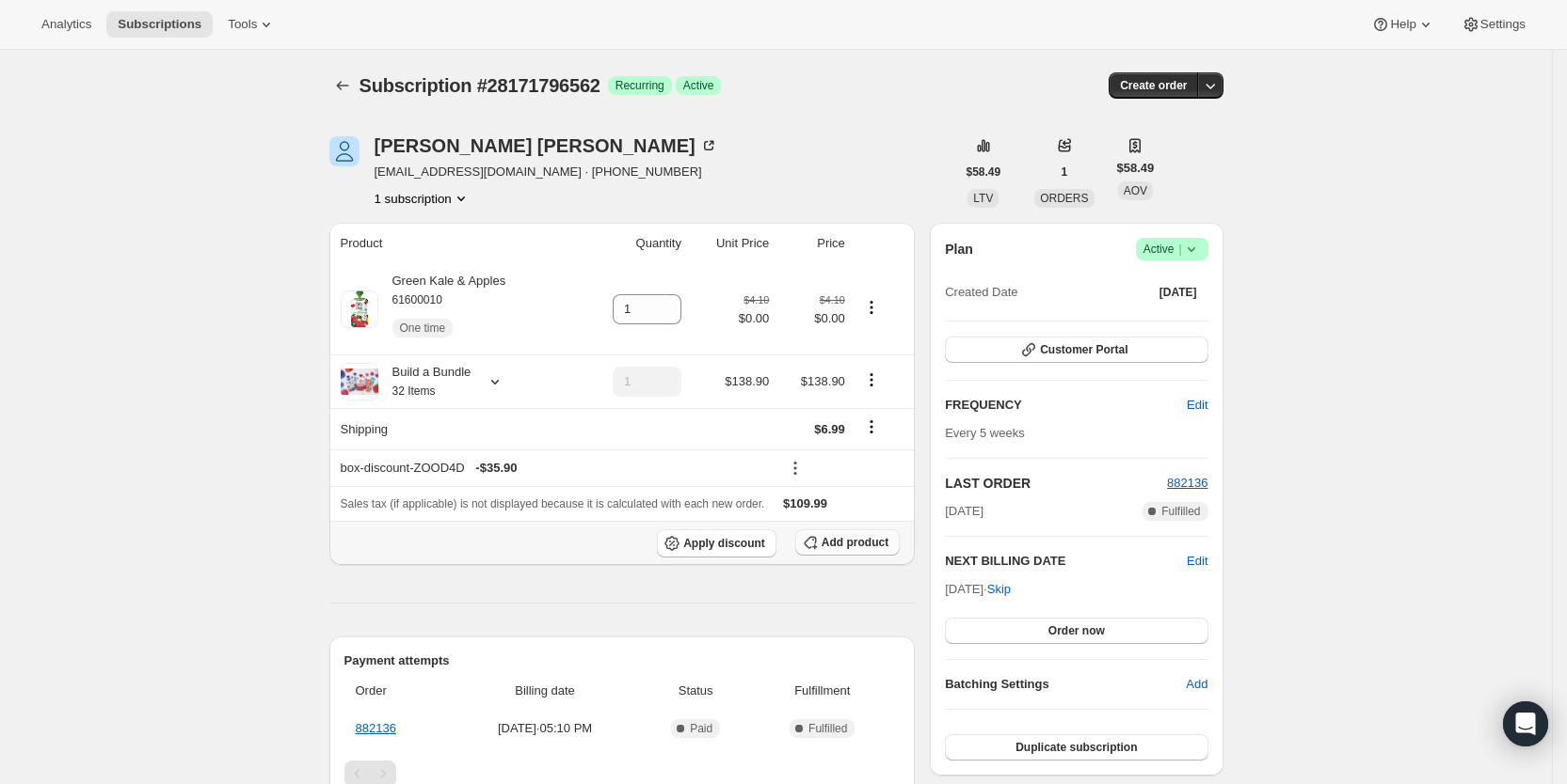
click at [863, 545] on span "Add product" at bounding box center [854, 543] width 67 height 15
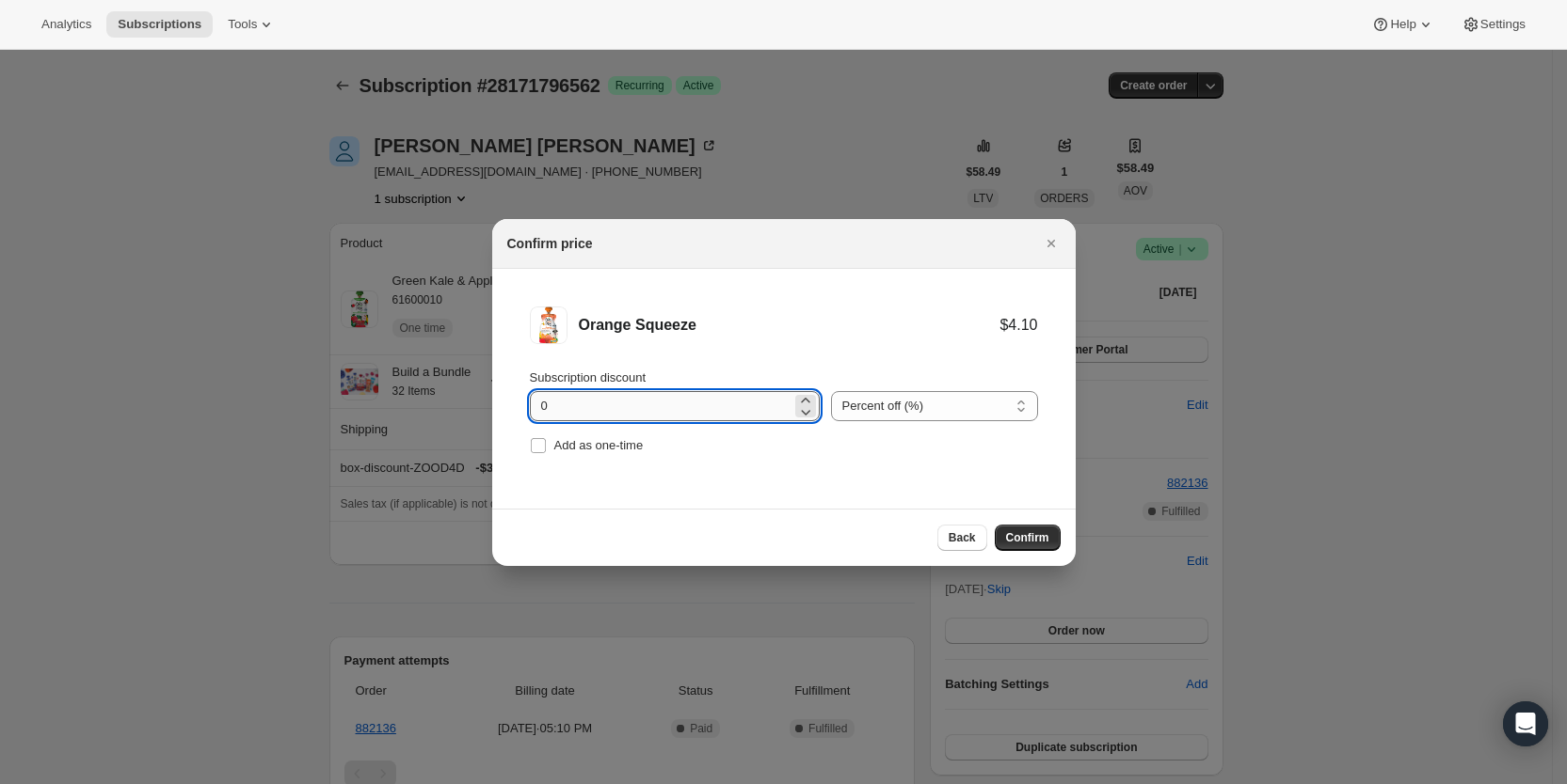
drag, startPoint x: 543, startPoint y: 404, endPoint x: 559, endPoint y: 396, distance: 17.9
click at [559, 396] on input "0" at bounding box center [661, 406] width 261 height 30
type input "100"
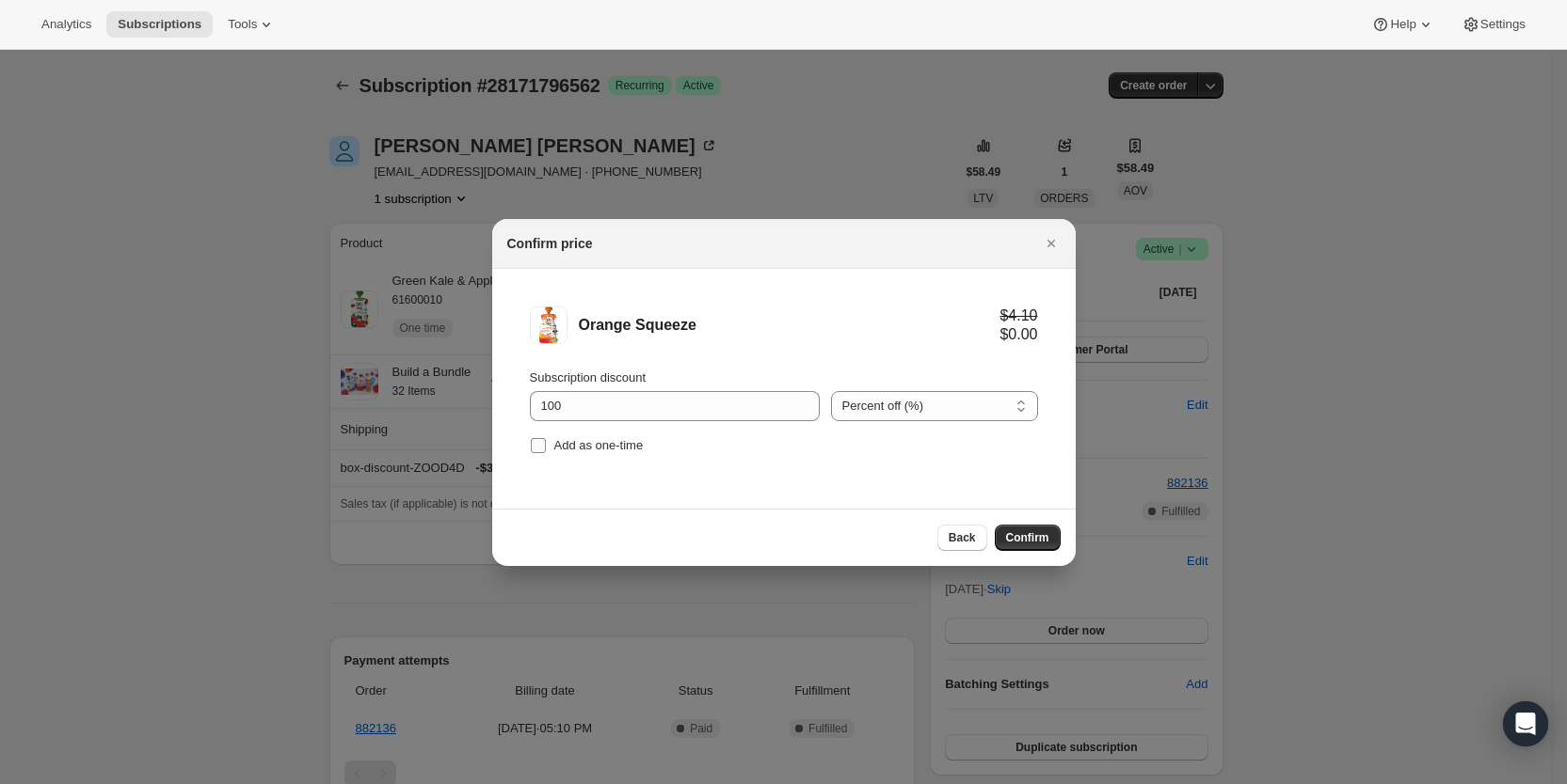
click at [535, 452] on input "Add as one-time" at bounding box center [538, 445] width 15 height 15
checkbox input "true"
click at [1030, 531] on span "Confirm" at bounding box center [1027, 538] width 43 height 15
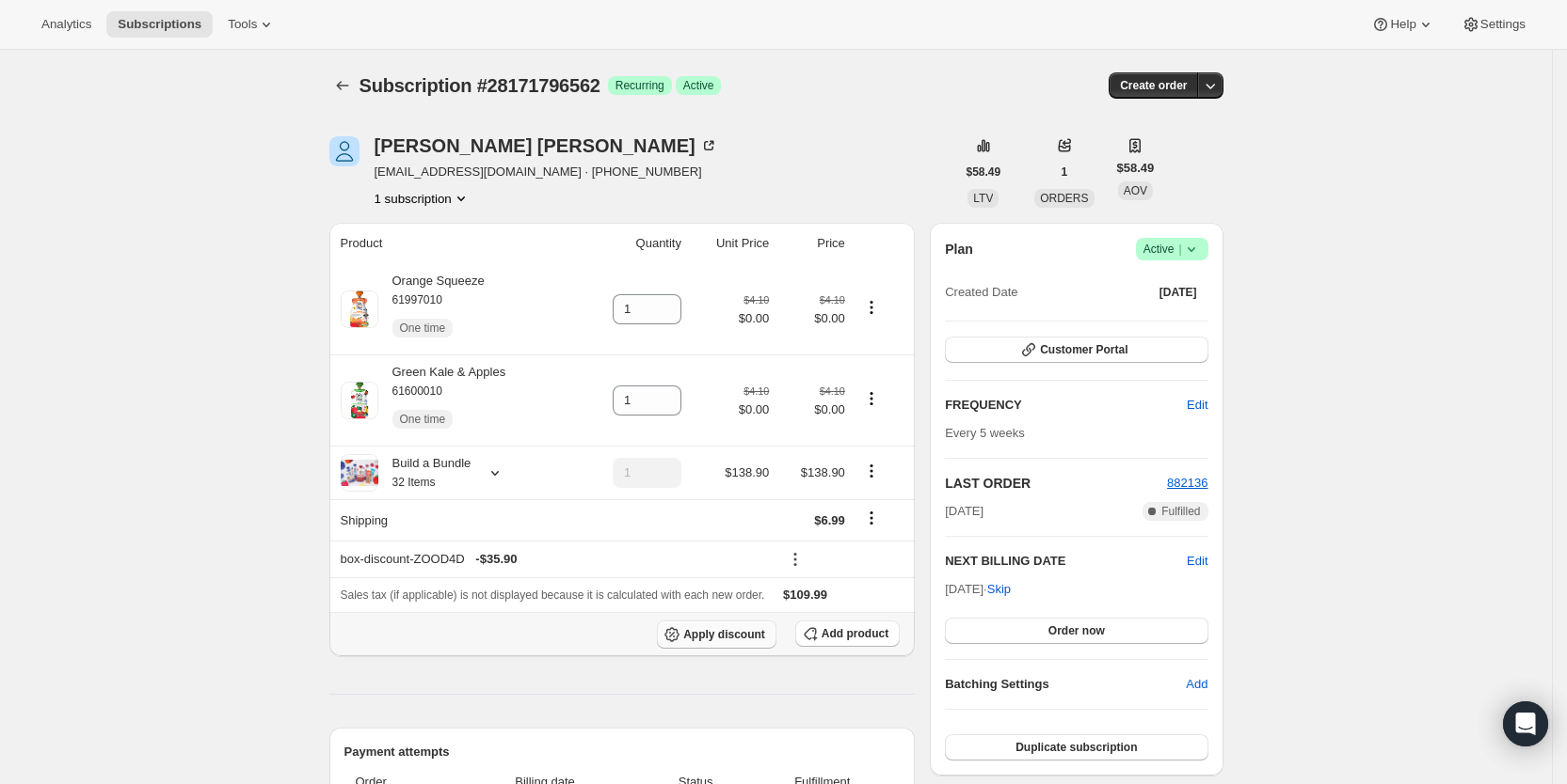
click at [735, 627] on span "Apply discount" at bounding box center [725, 634] width 82 height 15
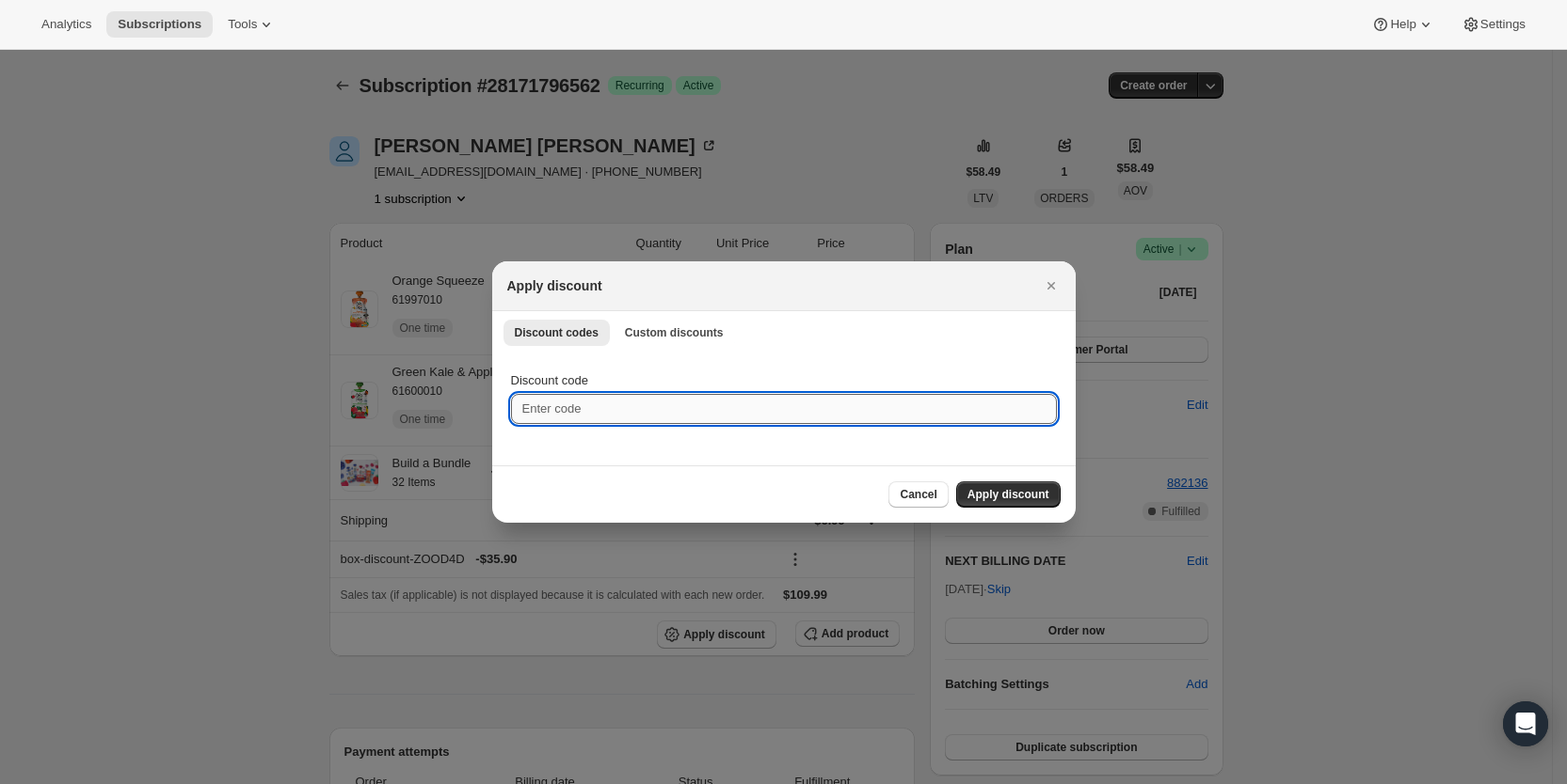
click at [618, 411] on input "Discount code" at bounding box center [784, 409] width 546 height 30
type input "cr_20"
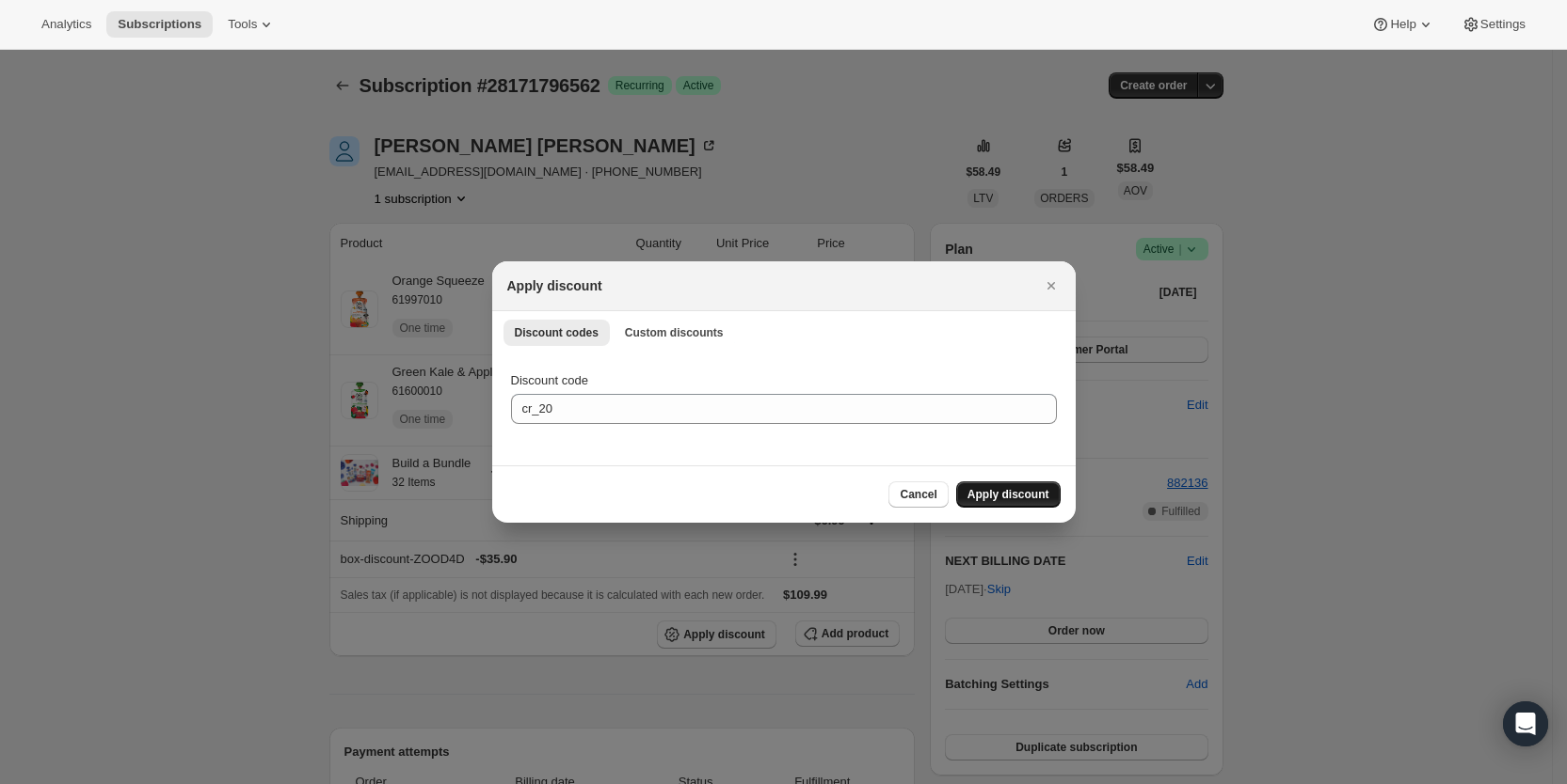
click at [1010, 492] on span "Apply discount" at bounding box center [1008, 494] width 82 height 15
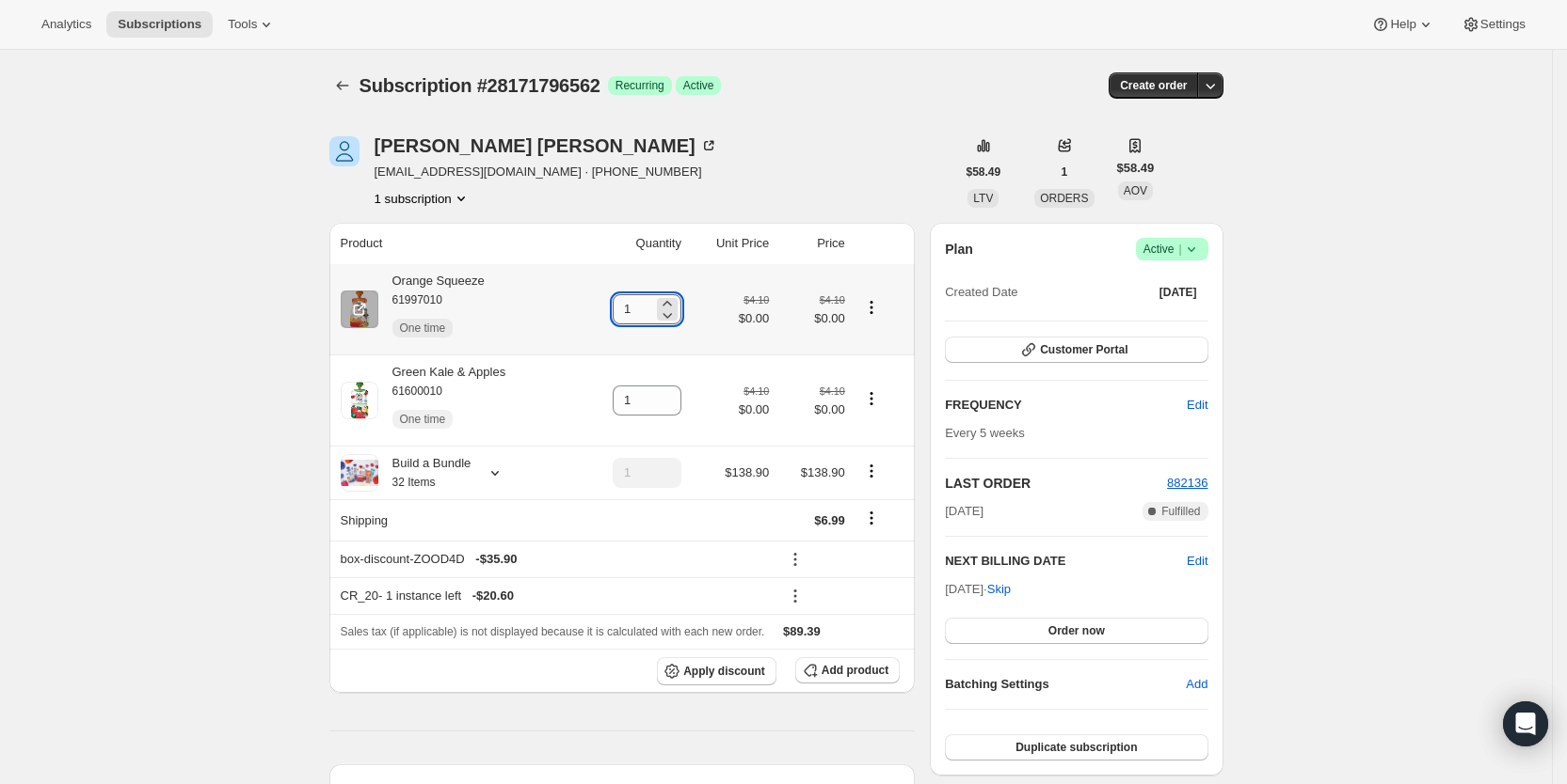
drag, startPoint x: 626, startPoint y: 309, endPoint x: 645, endPoint y: 309, distance: 19.0
click at [645, 309] on input "1" at bounding box center [633, 309] width 41 height 30
type input "2"
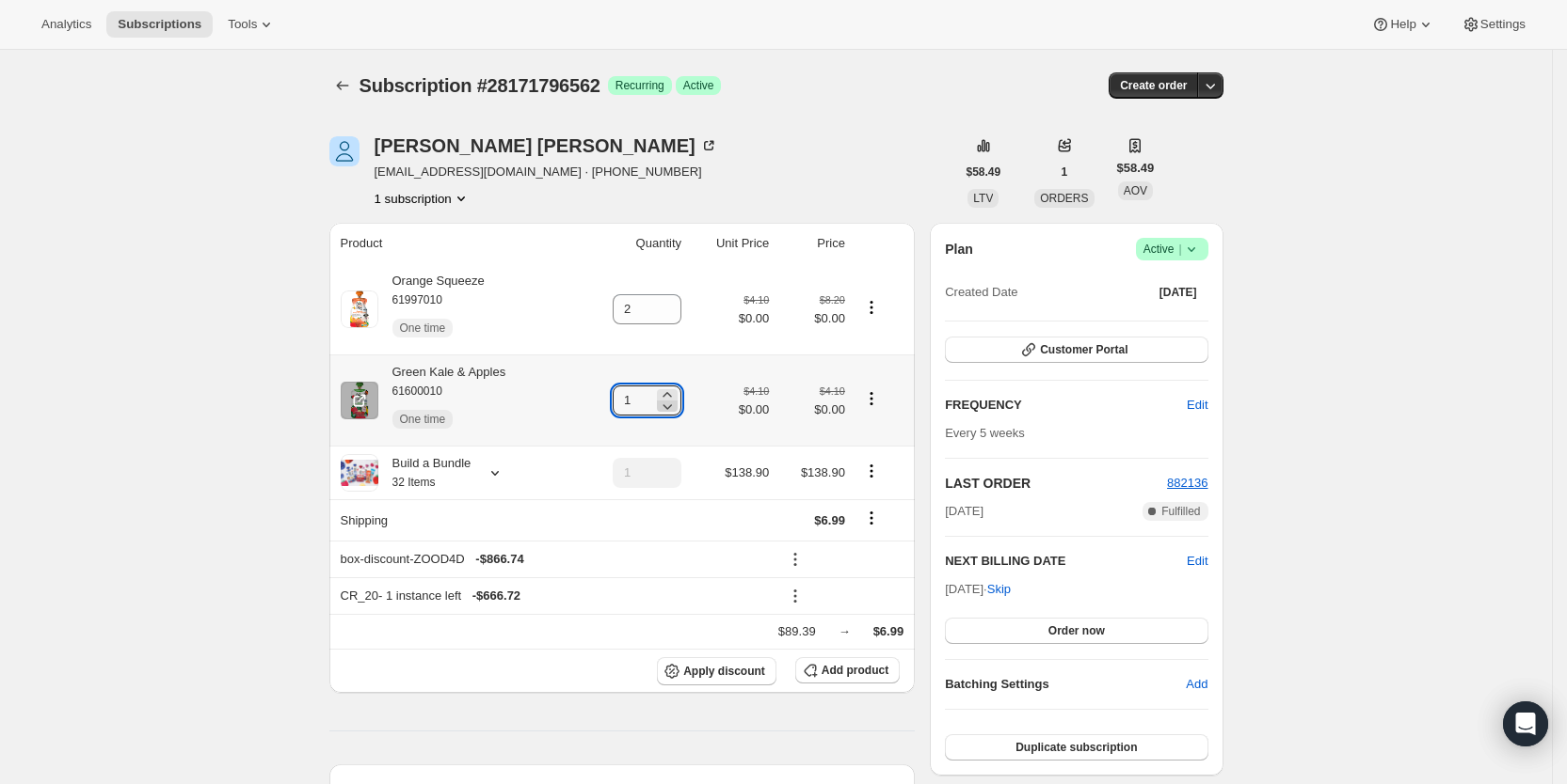
drag, startPoint x: 632, startPoint y: 403, endPoint x: 682, endPoint y: 404, distance: 50.0
click at [682, 404] on div "1" at bounding box center [647, 401] width 69 height 30
type input "2"
drag, startPoint x: 814, startPoint y: 141, endPoint x: 863, endPoint y: 116, distance: 55.0
click at [855, 122] on div "[PERSON_NAME] [EMAIL_ADDRESS][DOMAIN_NAME] · [PHONE_NUMBER] 1 subscription $58.…" at bounding box center [769, 771] width 909 height 1329
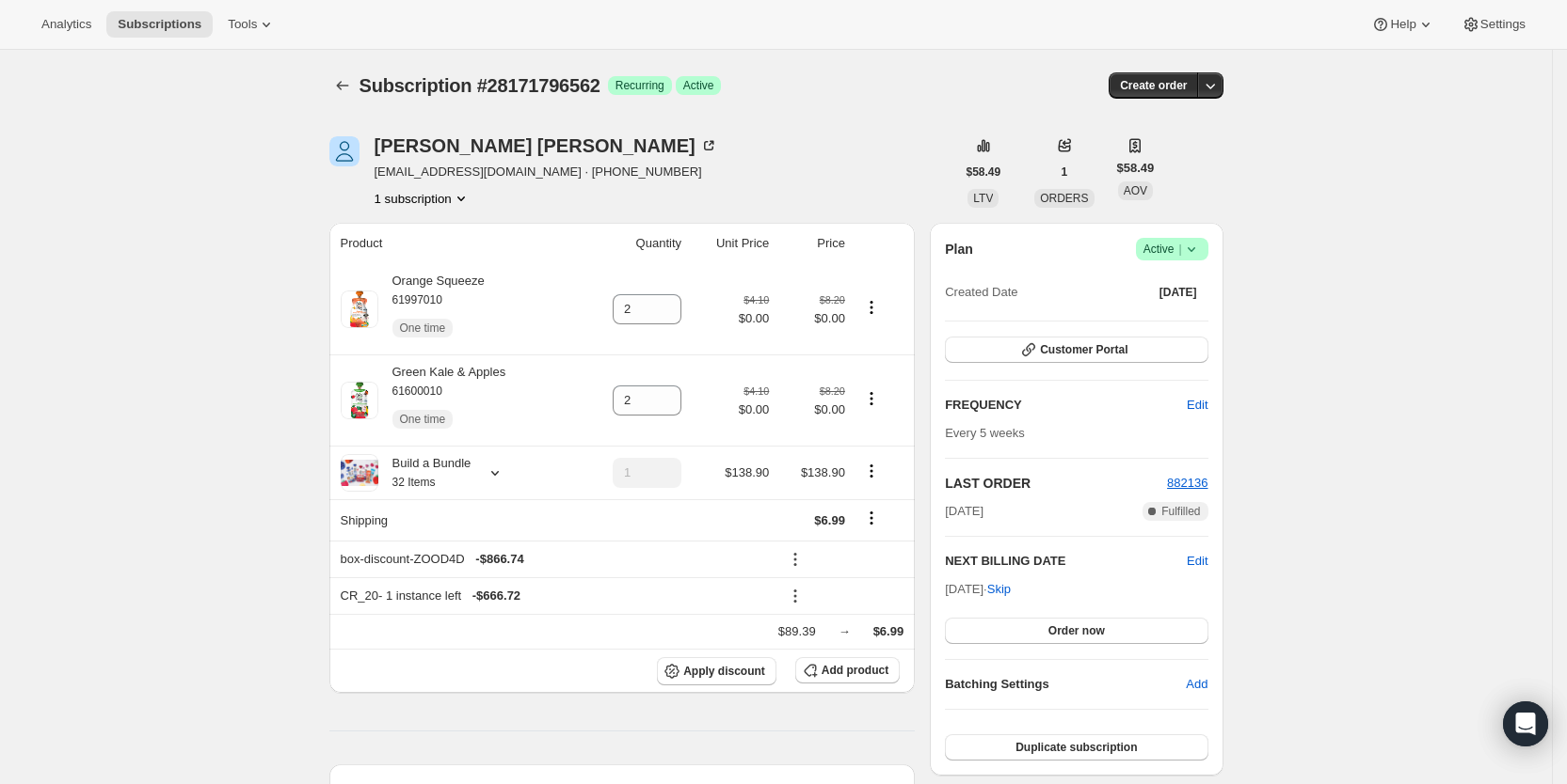
drag, startPoint x: 884, startPoint y: 106, endPoint x: 946, endPoint y: 0, distance: 122.8
click at [891, 97] on div "Subscription #28171796562. This page is ready Subscription #28171796562 Success…" at bounding box center [777, 86] width 894 height 72
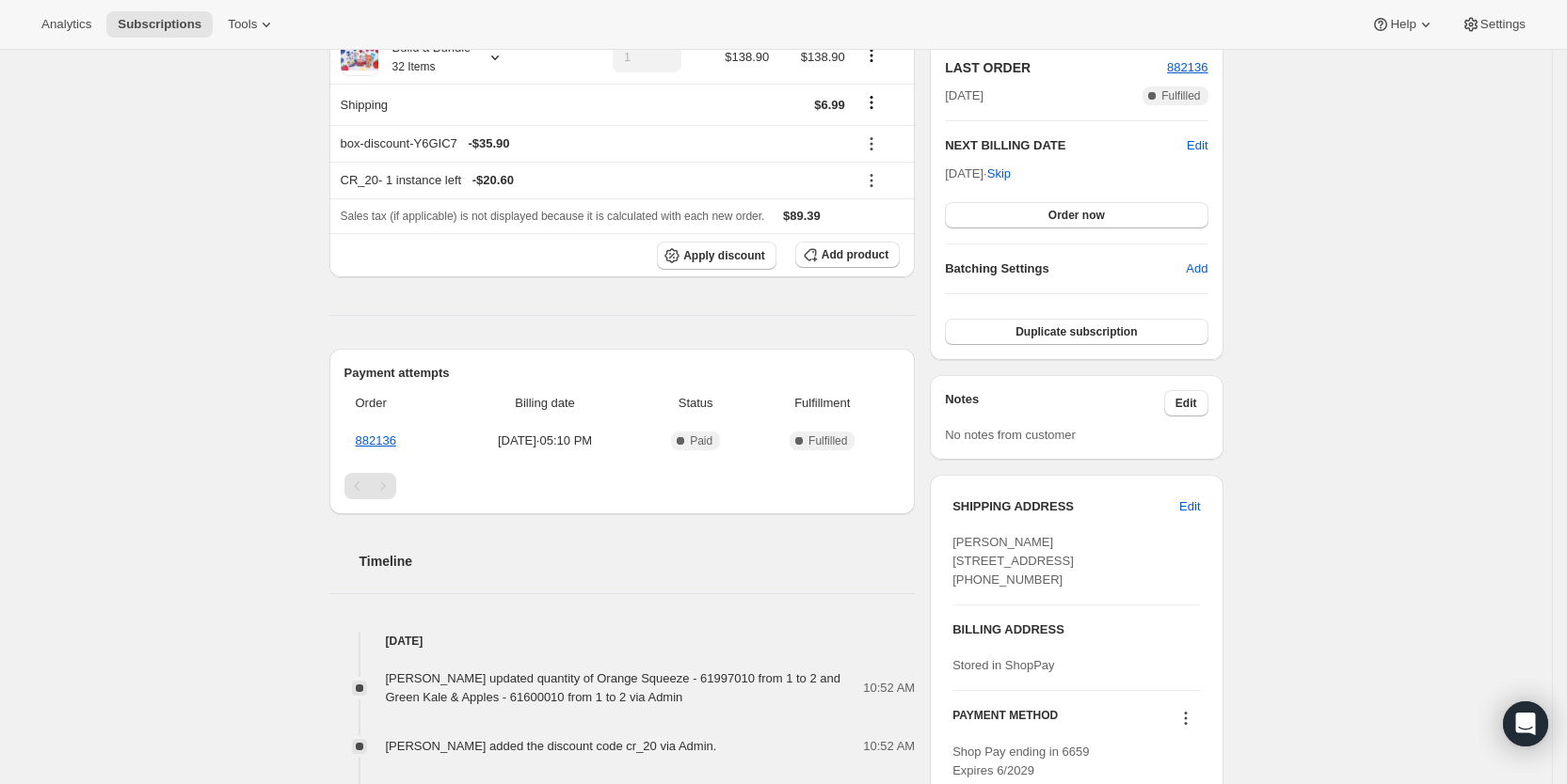
scroll to position [472, 0]
